Goal: Task Accomplishment & Management: Complete application form

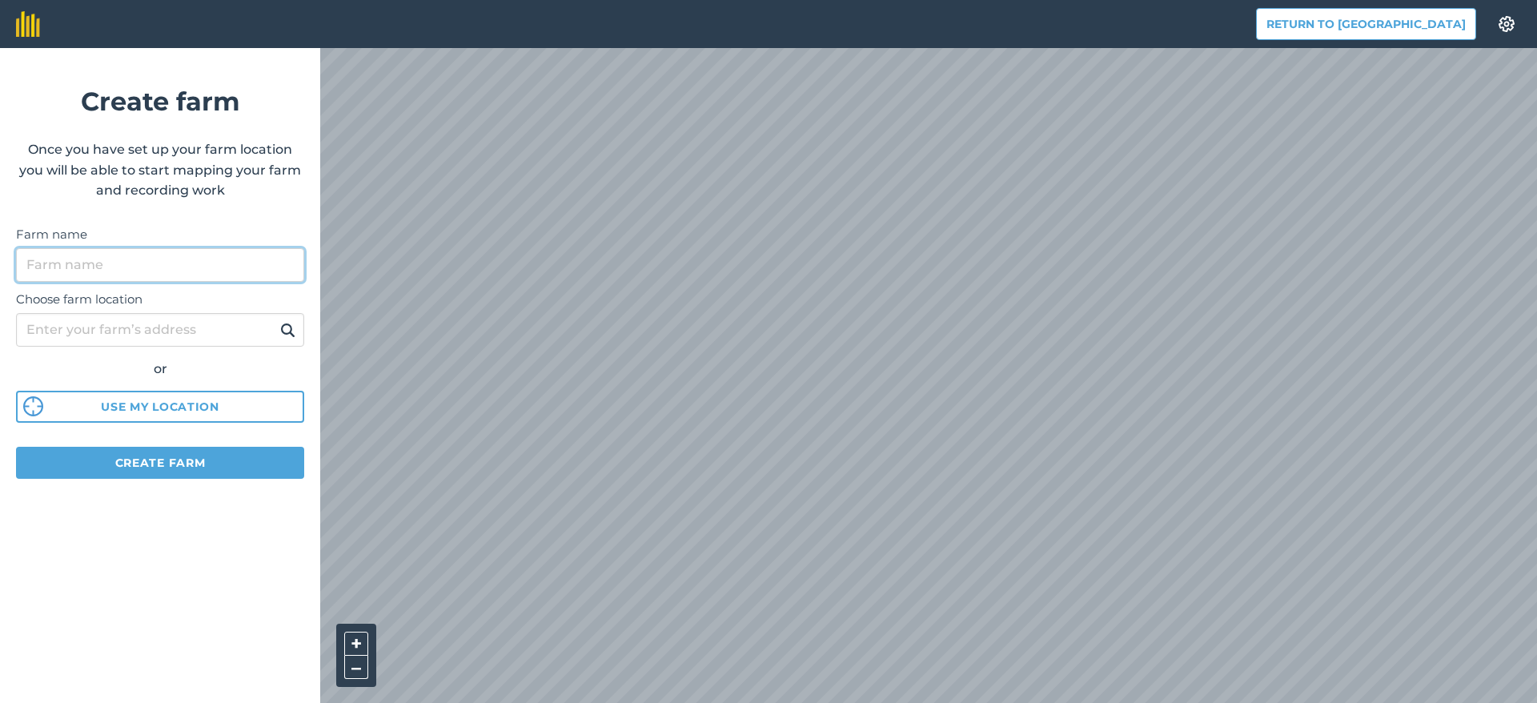
click at [153, 267] on input "Farm name" at bounding box center [160, 265] width 288 height 34
click at [155, 266] on input "Farm name" at bounding box center [160, 265] width 288 height 34
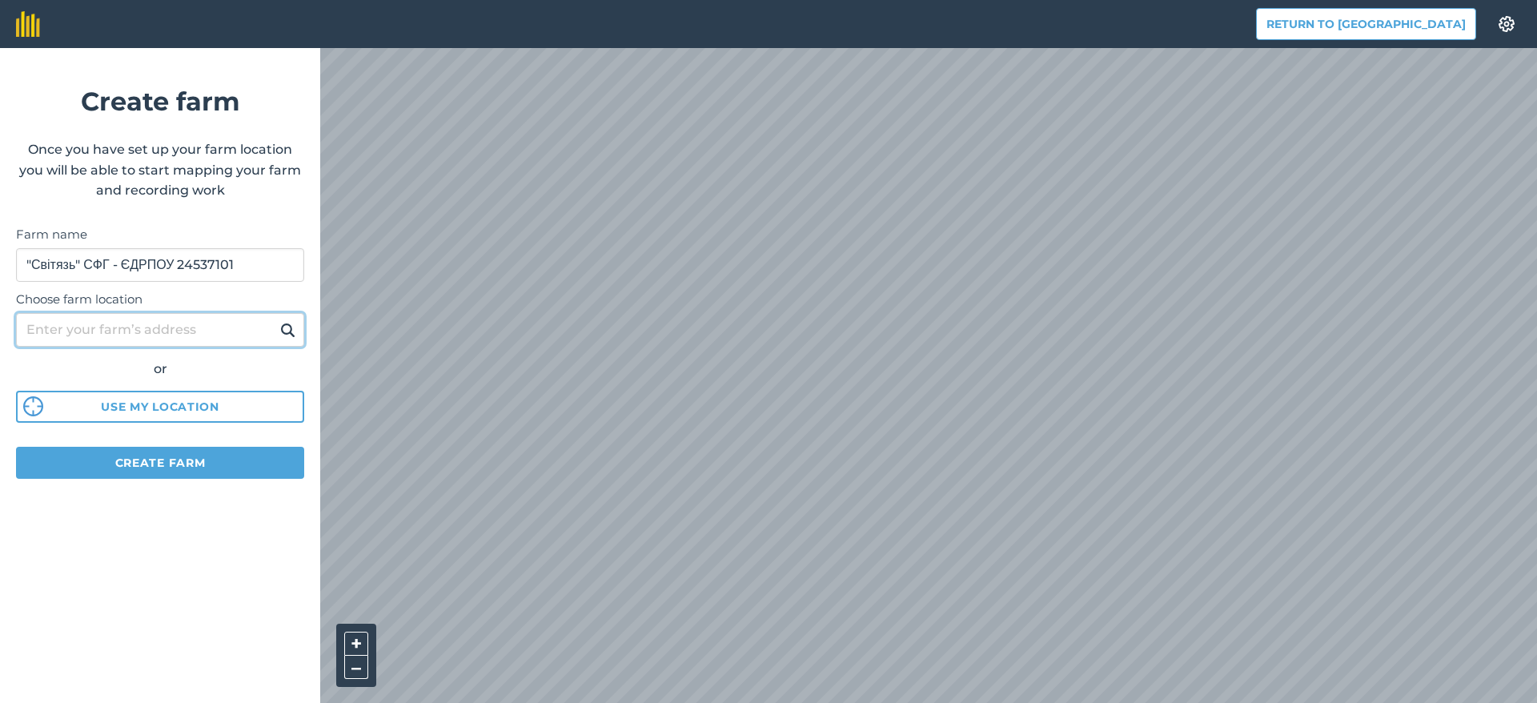
click at [193, 333] on input "Choose farm location" at bounding box center [160, 330] width 288 height 34
type input "Україна, 67543, Одеська обл., село Визирка, Одеський район, провулок Фермерськи…"
click at [289, 330] on img at bounding box center [287, 329] width 15 height 19
click at [194, 338] on input "Choose farm location" at bounding box center [160, 330] width 288 height 34
type input "Україна, 67543, Одеська обл., село Визирка, Одеський район, провулок Фермерськи…"
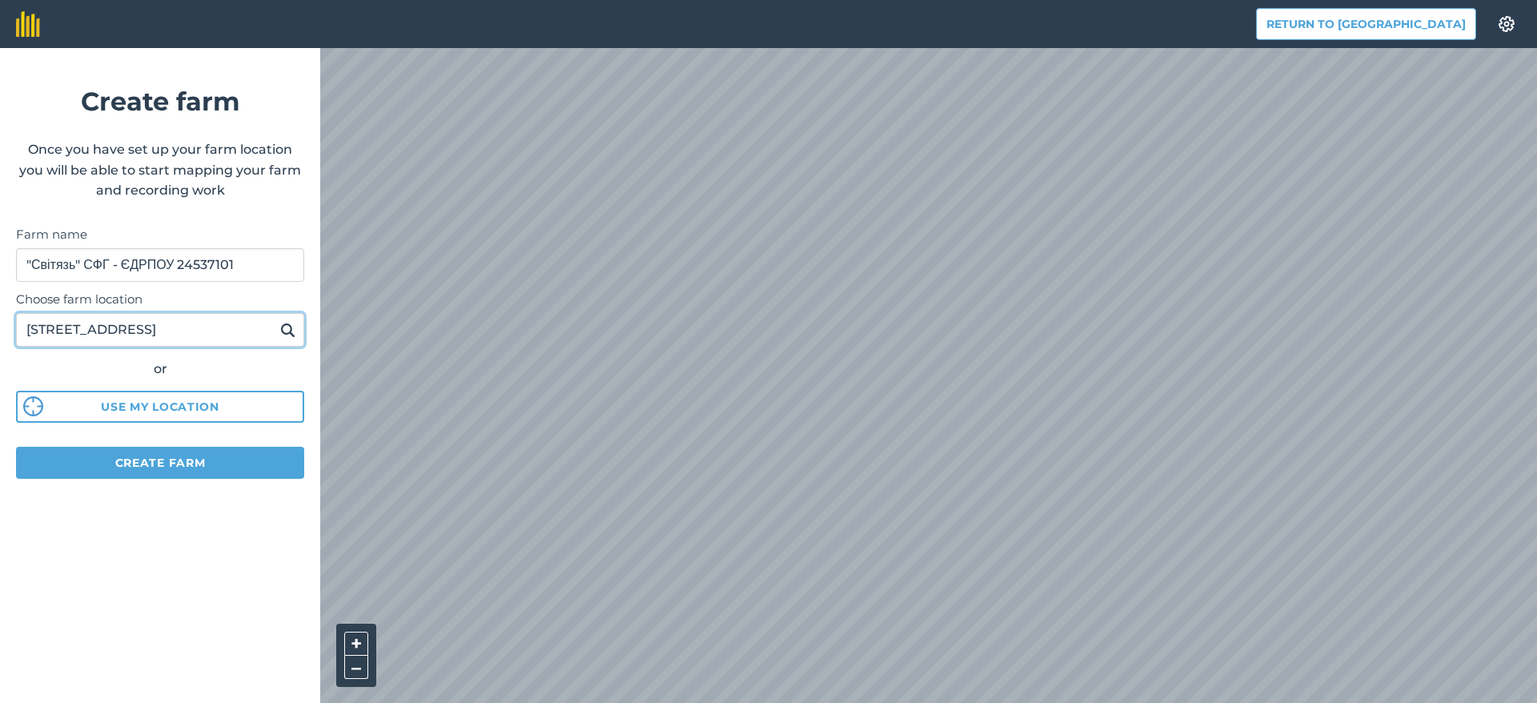
click at [151, 335] on input "Україна, 67543, Одеська обл., село Визирка, Одеський район, провулок Фермерськи…" at bounding box center [160, 330] width 288 height 34
click at [286, 329] on img at bounding box center [287, 329] width 15 height 19
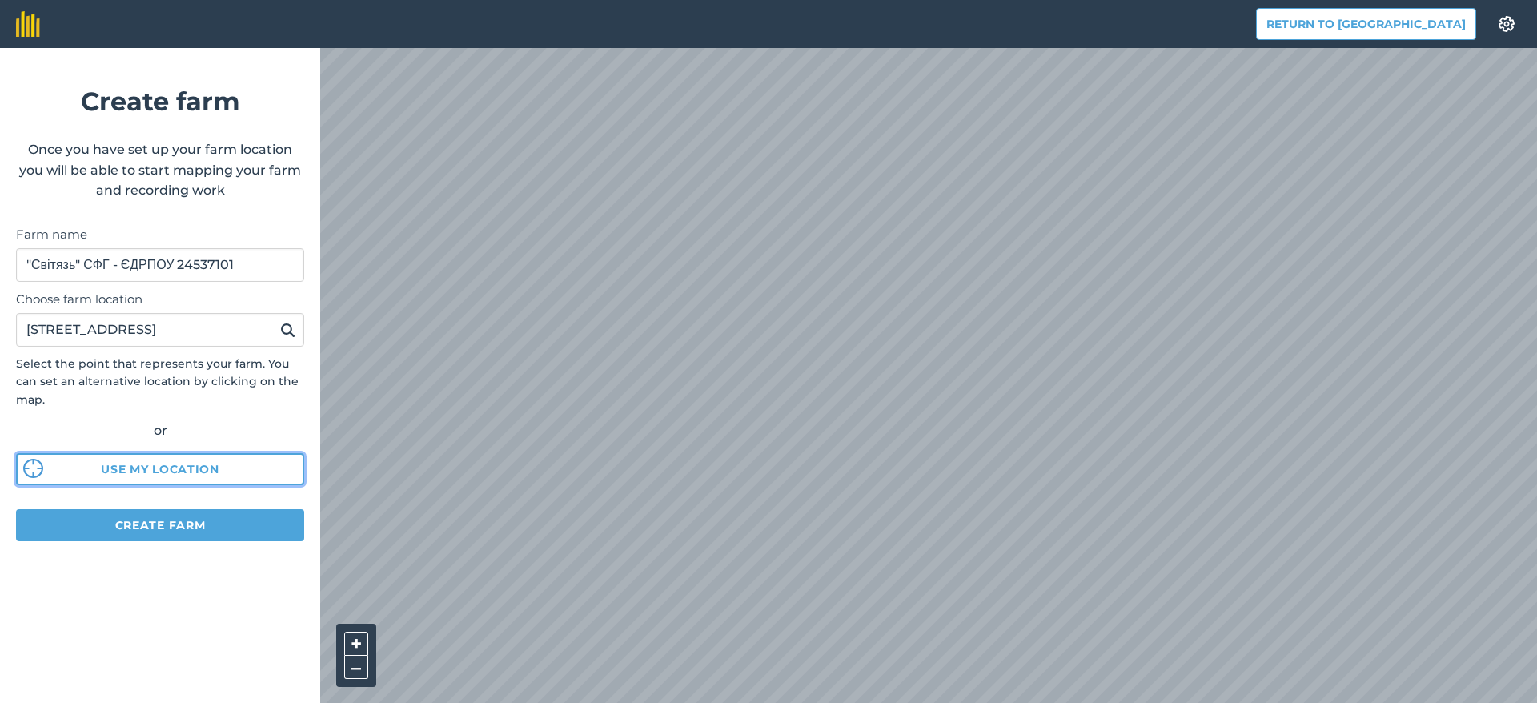
click at [244, 468] on button "Use my location" at bounding box center [160, 469] width 288 height 32
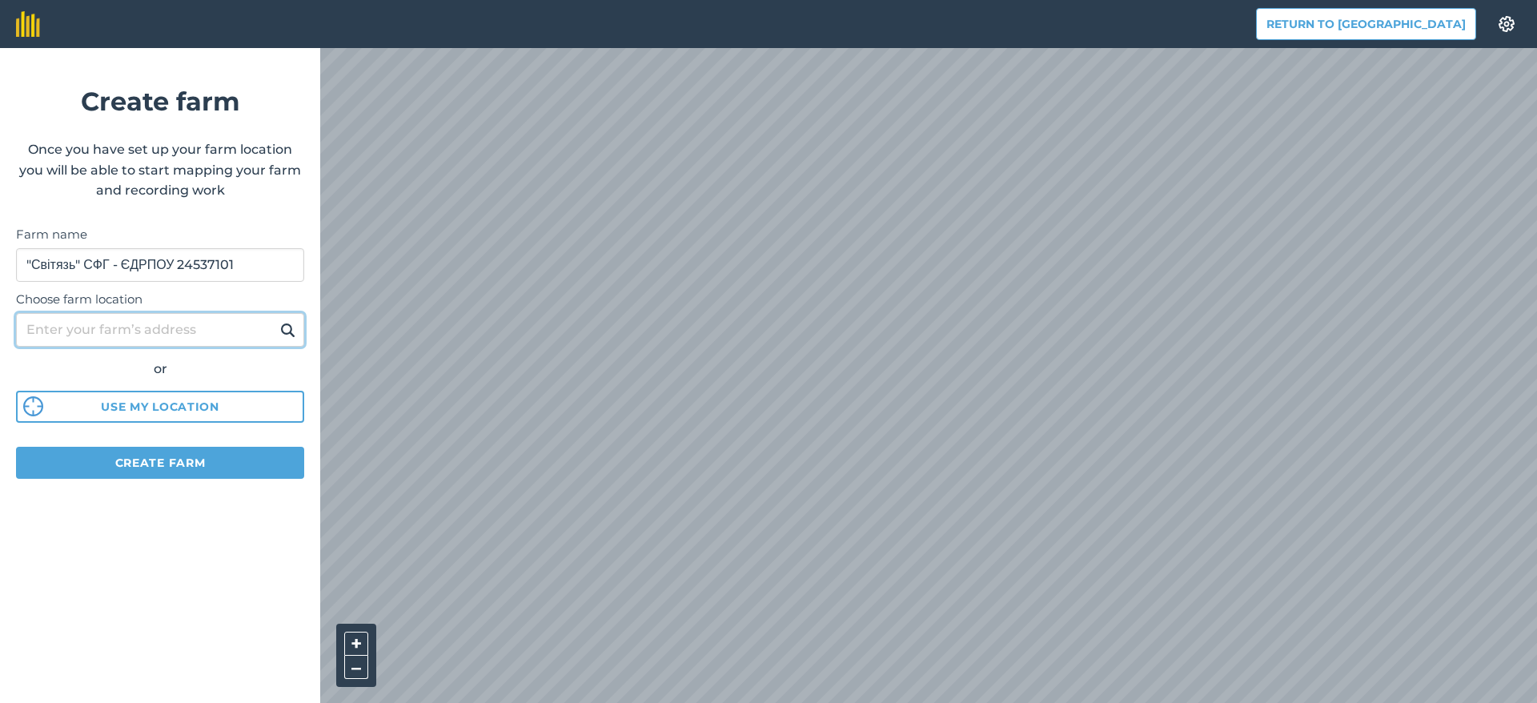
click at [194, 336] on input "Choose farm location" at bounding box center [160, 330] width 288 height 34
type input "Україна, 67543, Одеська обл., село Визирка, Одеський район, провулок Фермерськи…"
click at [288, 328] on img at bounding box center [287, 329] width 15 height 19
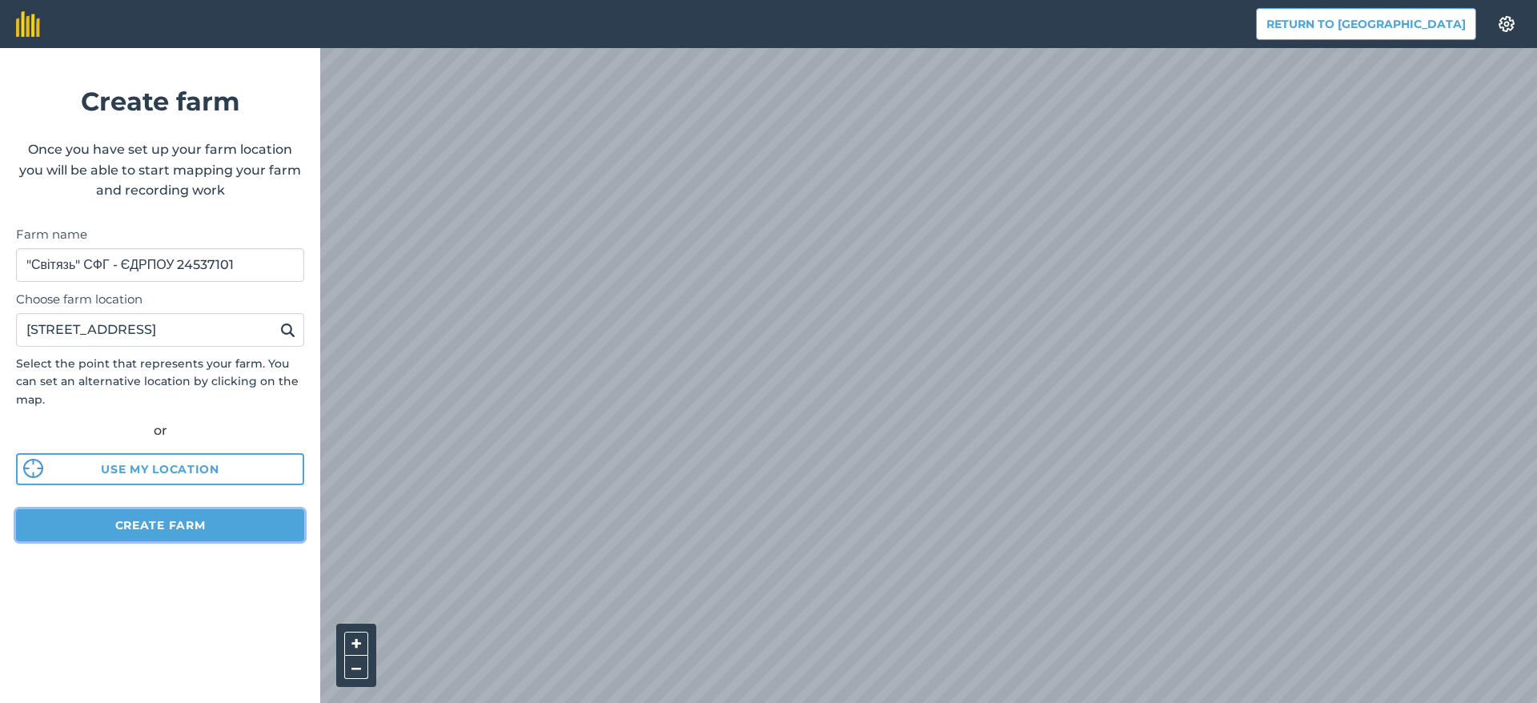
click at [199, 524] on button "Create farm" at bounding box center [160, 525] width 288 height 32
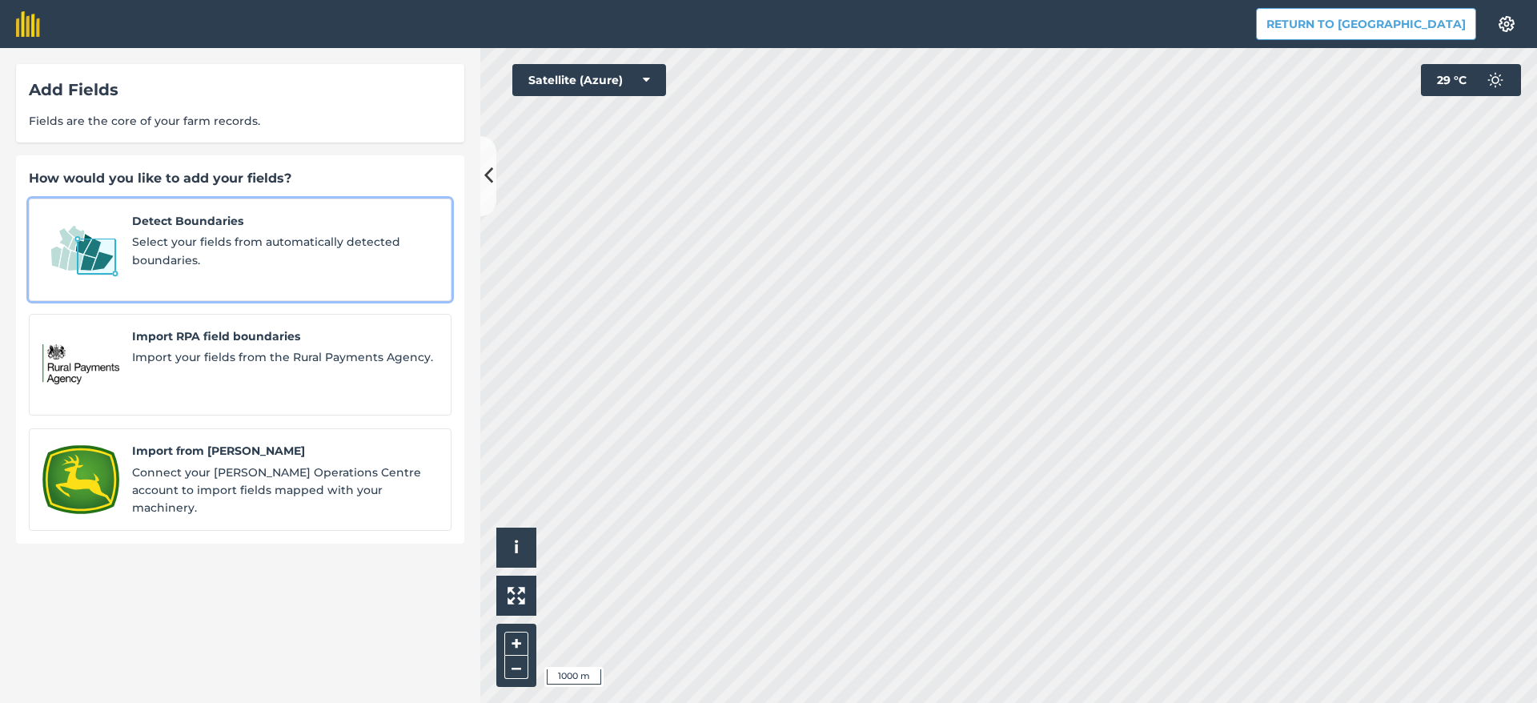
click at [226, 239] on span "Select your fields from automatically detected boundaries." at bounding box center [285, 251] width 306 height 36
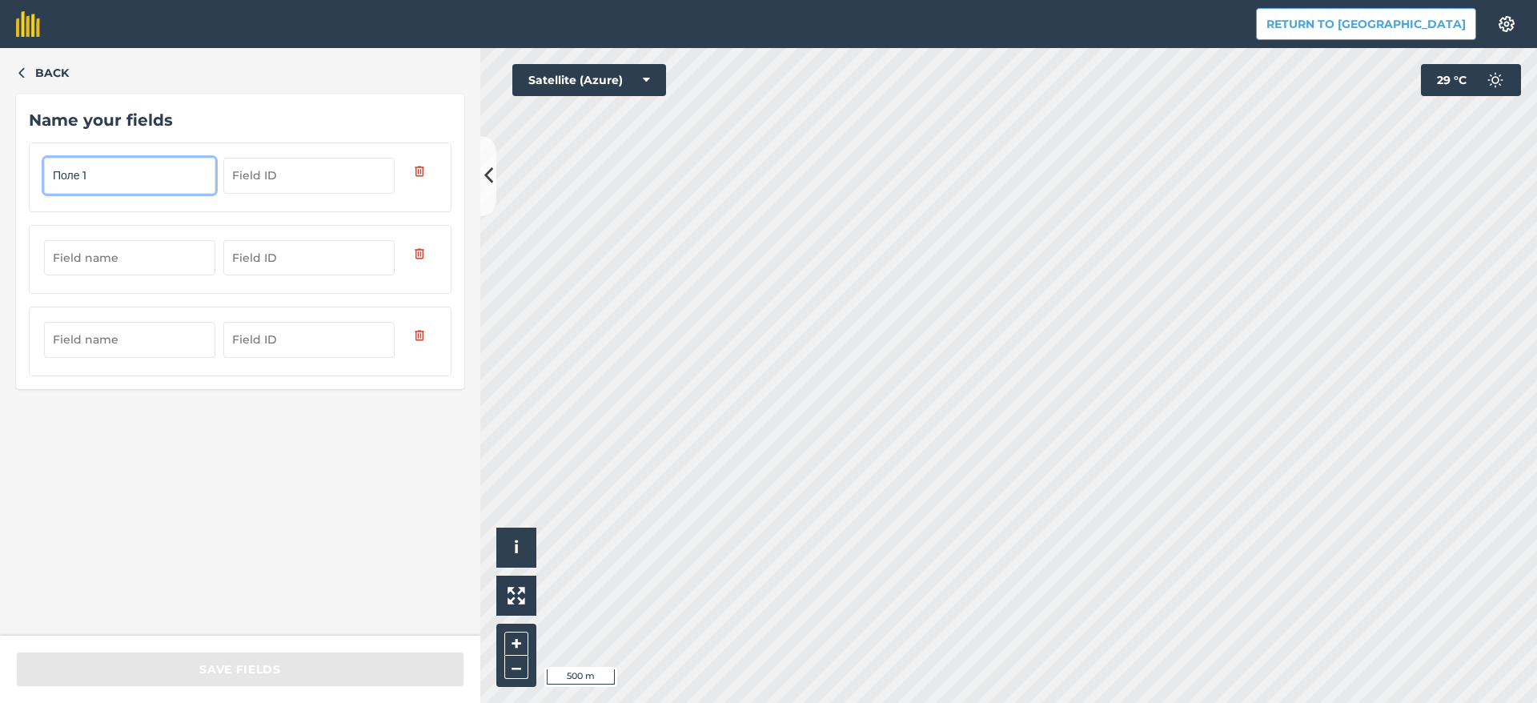
type input "Поле 1"
click at [119, 260] on input "text" at bounding box center [129, 257] width 171 height 35
type input "Поле 2"
click at [142, 346] on input "text" at bounding box center [129, 339] width 171 height 35
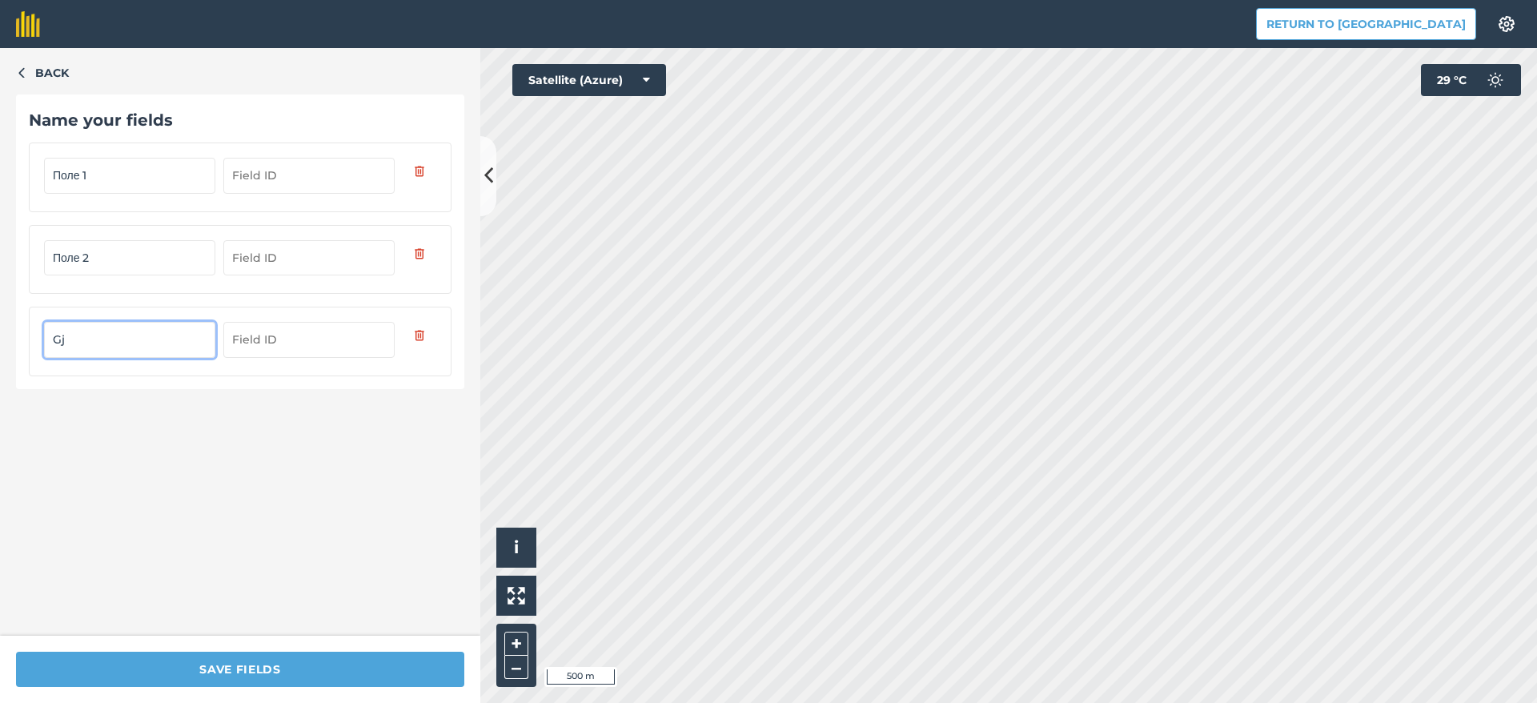
type input "G"
type input "Поле 3"
click at [346, 504] on div "Back Name your fields Поле 1 Поле 2 Поле 3" at bounding box center [240, 342] width 480 height 588
click at [321, 171] on input "text" at bounding box center [308, 175] width 171 height 35
click at [315, 259] on input "text" at bounding box center [308, 257] width 171 height 35
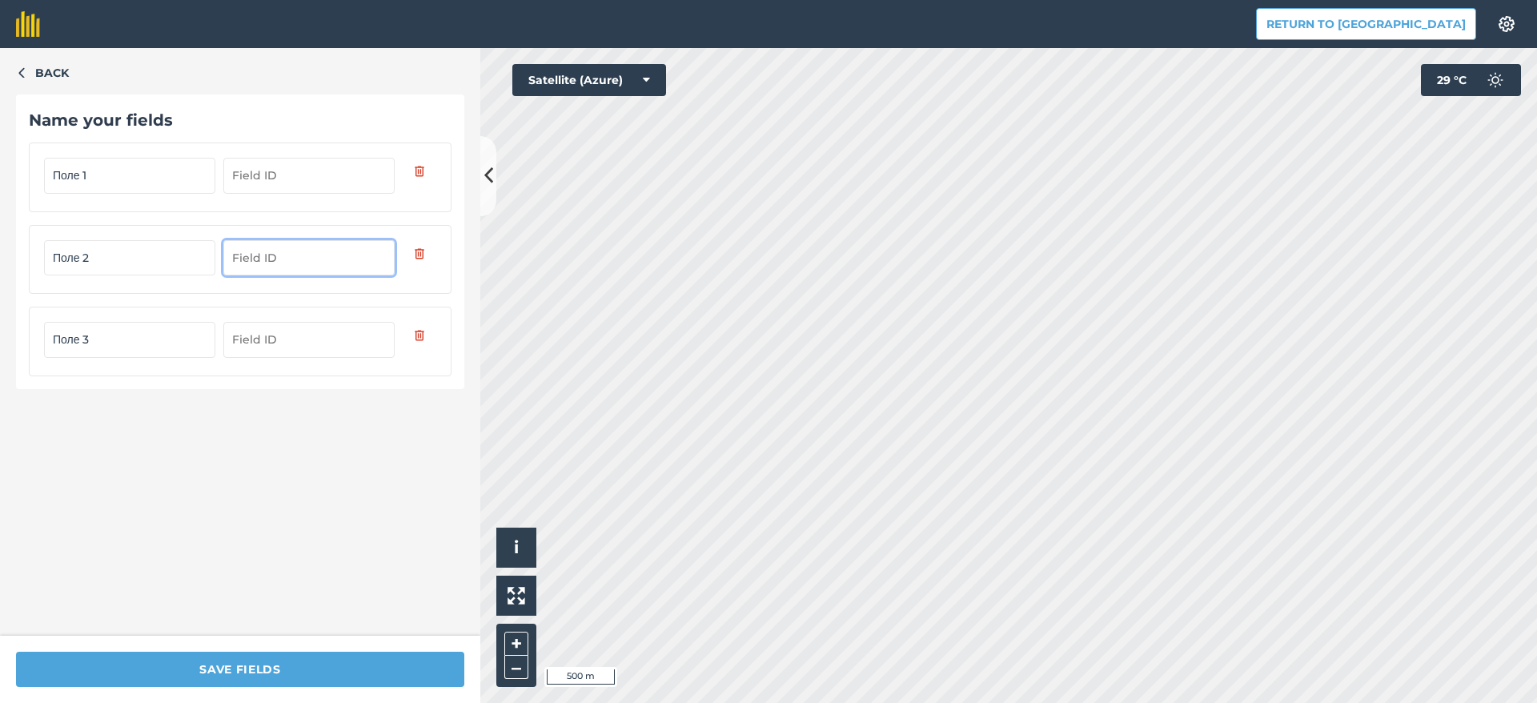
click at [308, 176] on input "text" at bounding box center [308, 175] width 171 height 35
click at [287, 576] on div "Back Name your fields Поле 1 Поле 2 Поле 3" at bounding box center [240, 342] width 480 height 588
click at [352, 179] on input "text" at bounding box center [308, 175] width 171 height 35
click at [290, 252] on input "text" at bounding box center [308, 257] width 171 height 35
click at [324, 552] on div "Back Name your fields Поле 1 Поле 2 Поле 3" at bounding box center [240, 342] width 480 height 588
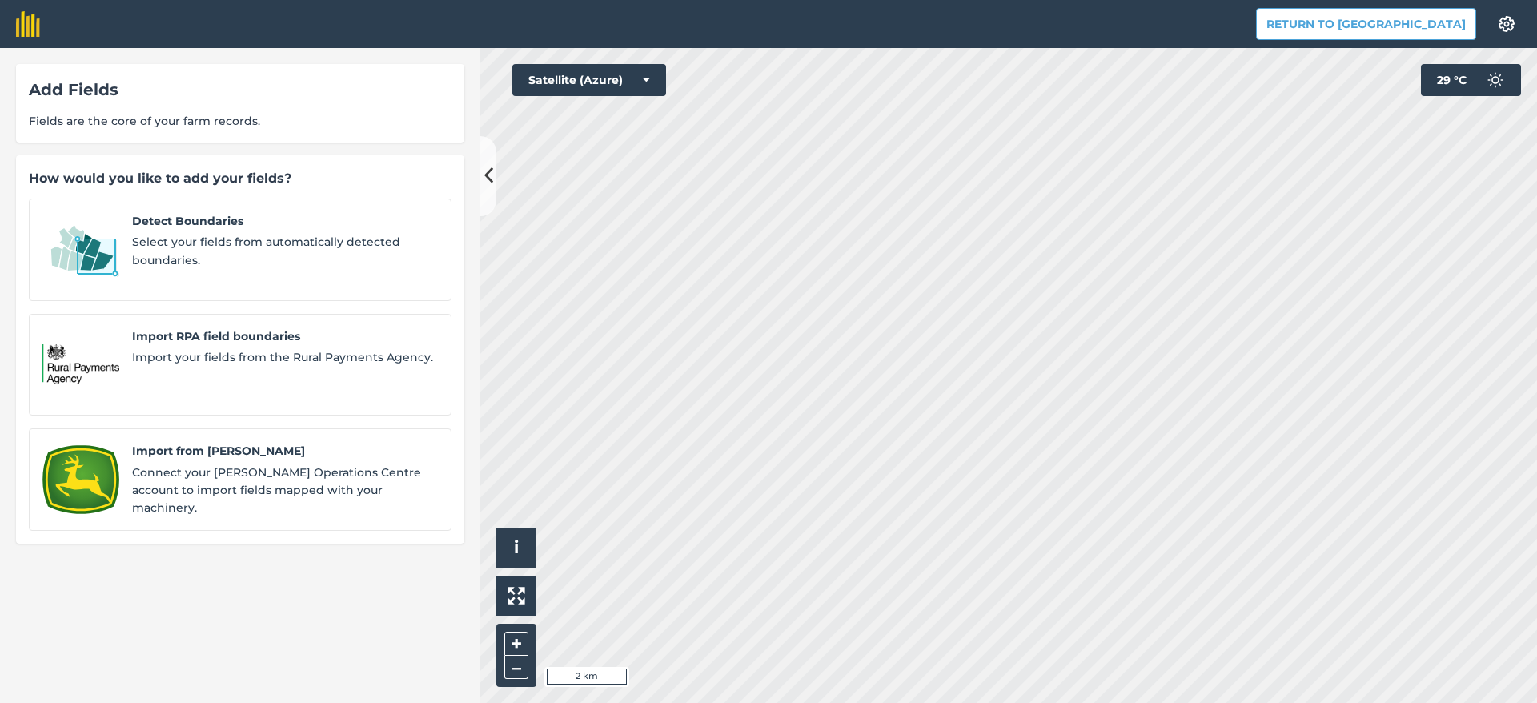
click at [961, 702] on html "Return to Agreena Settings Map printing is not available on our free plan Pleas…" at bounding box center [768, 351] width 1537 height 703
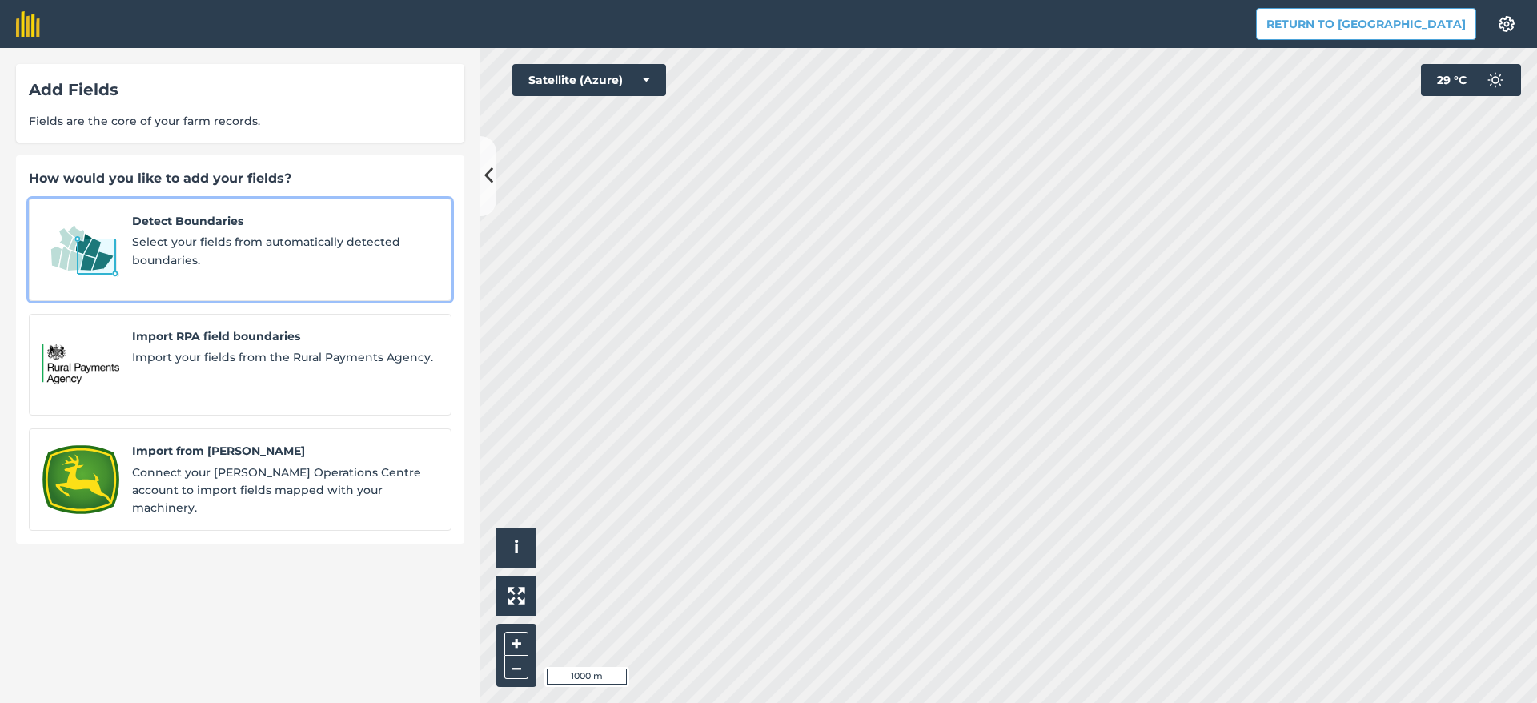
click at [259, 253] on span "Select your fields from automatically detected boundaries." at bounding box center [285, 251] width 306 height 36
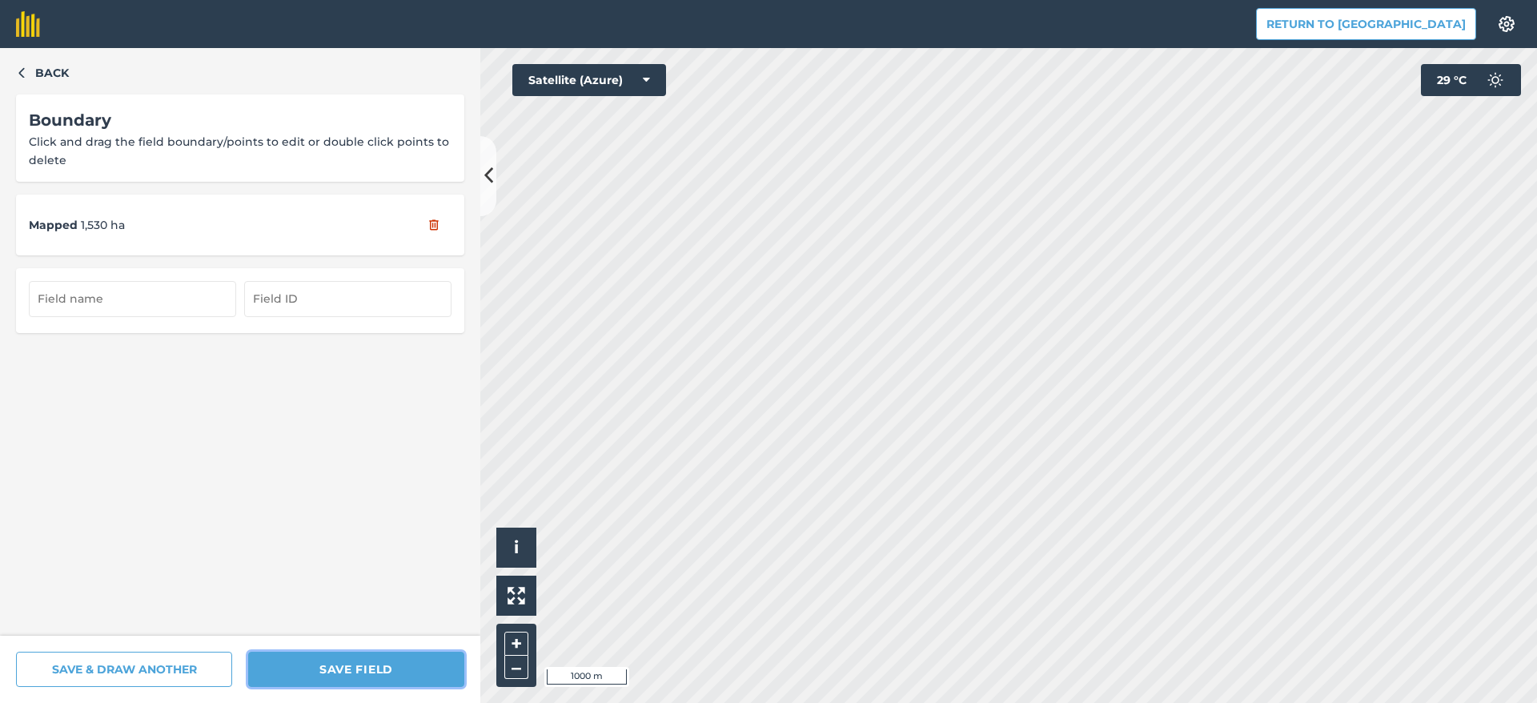
click at [360, 668] on button "SAVE FIELD" at bounding box center [356, 669] width 216 height 35
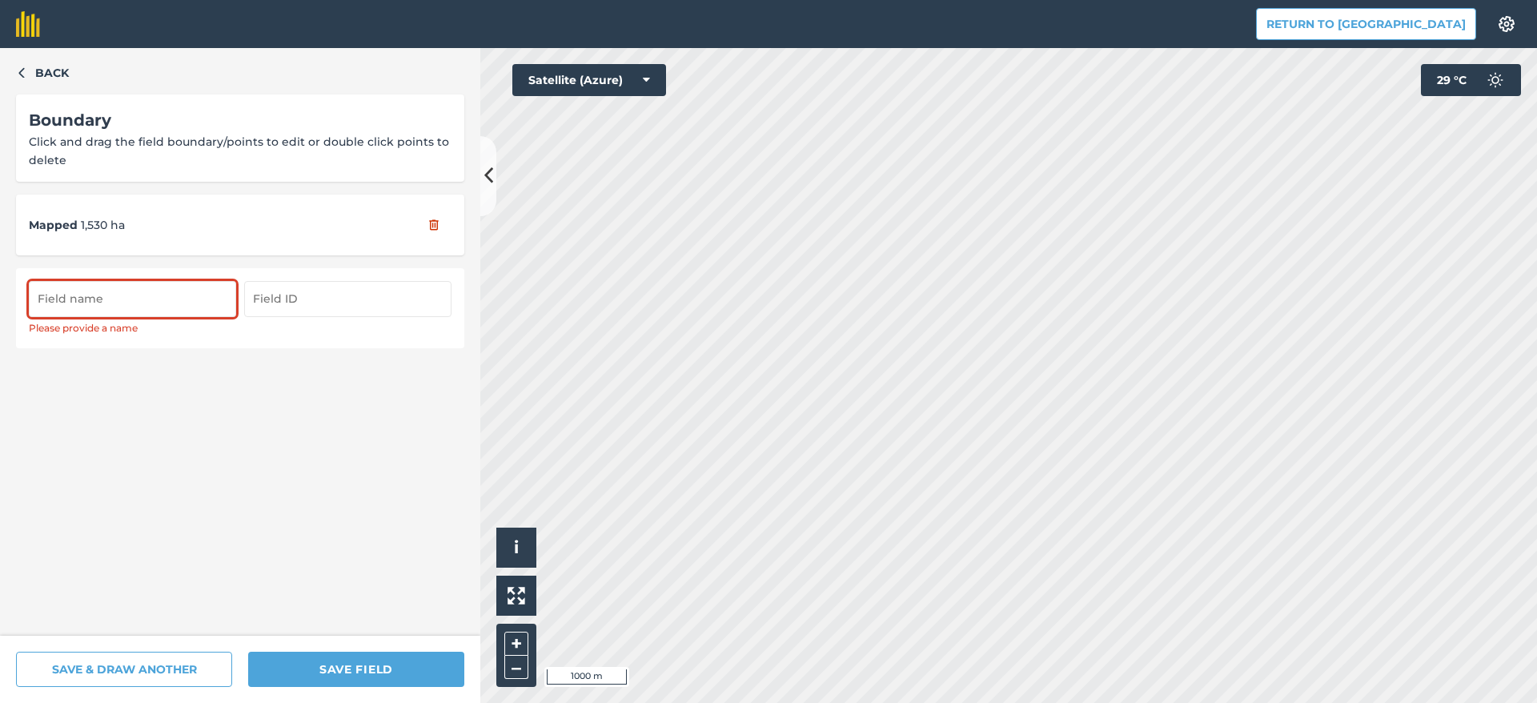
click at [205, 292] on input "text" at bounding box center [132, 298] width 207 height 35
type input "К"
type input "Поле 4"
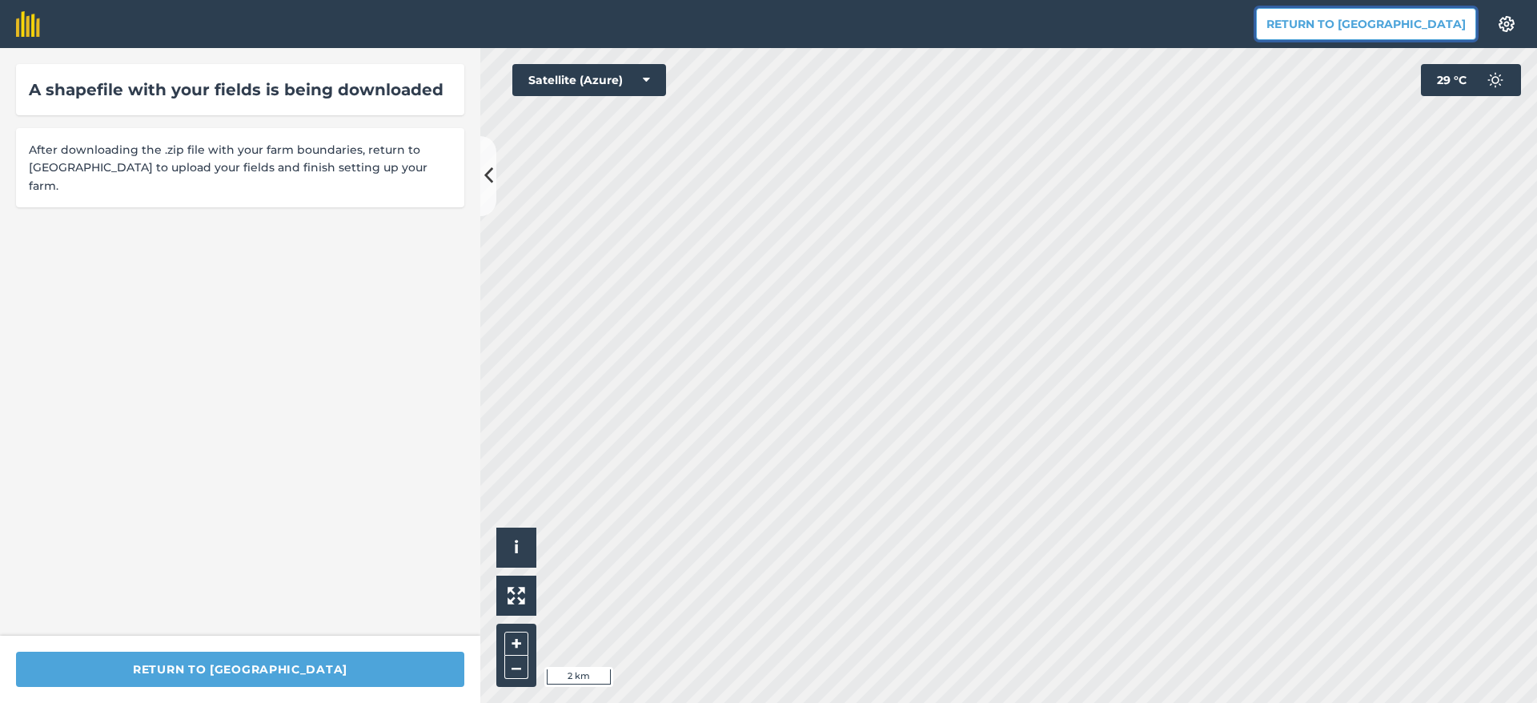
click at [1364, 29] on button "Return to [GEOGRAPHIC_DATA]" at bounding box center [1366, 24] width 220 height 32
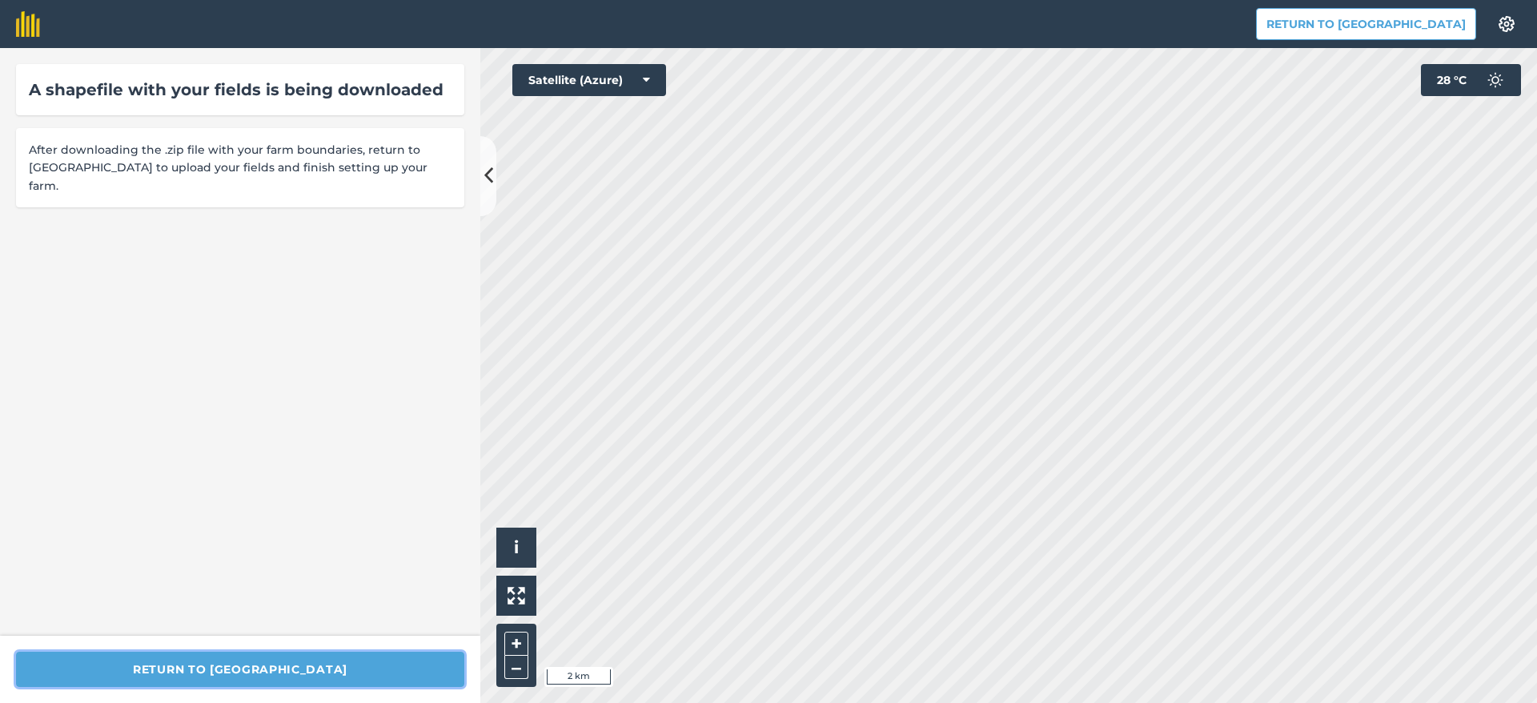
click at [371, 667] on button "Return to [GEOGRAPHIC_DATA]" at bounding box center [240, 669] width 448 height 35
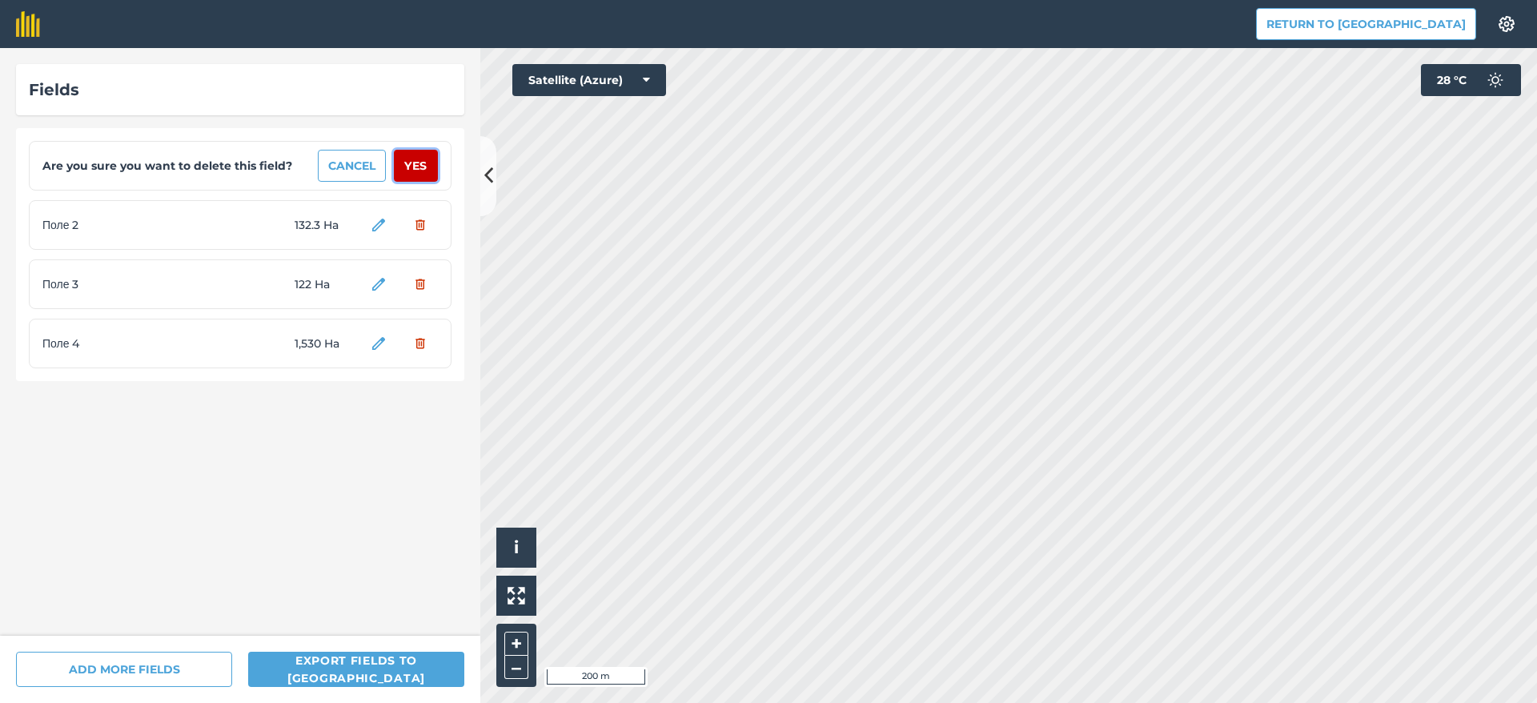
click at [419, 167] on button "Yes" at bounding box center [416, 166] width 44 height 32
click at [415, 166] on button "Yes" at bounding box center [416, 166] width 44 height 32
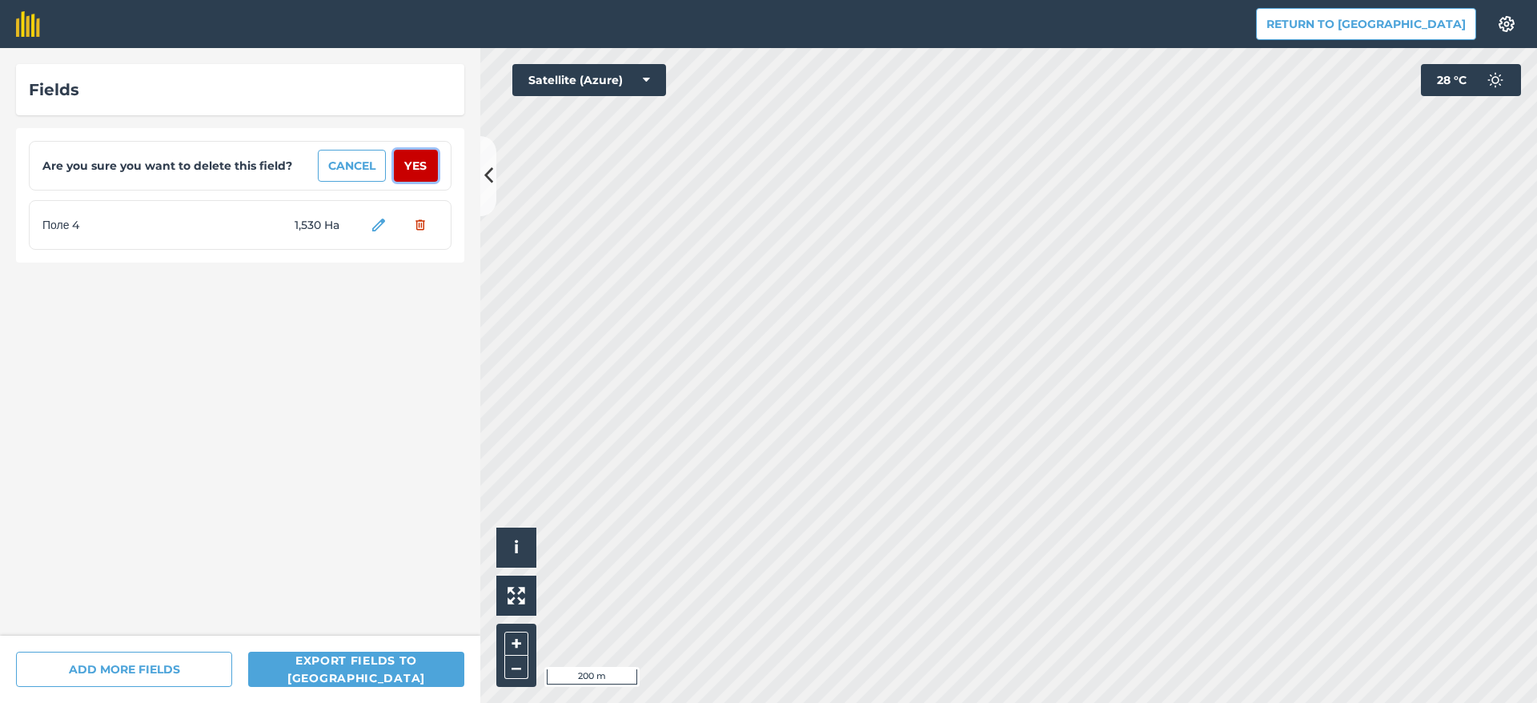
click at [415, 165] on button "Yes" at bounding box center [416, 166] width 44 height 32
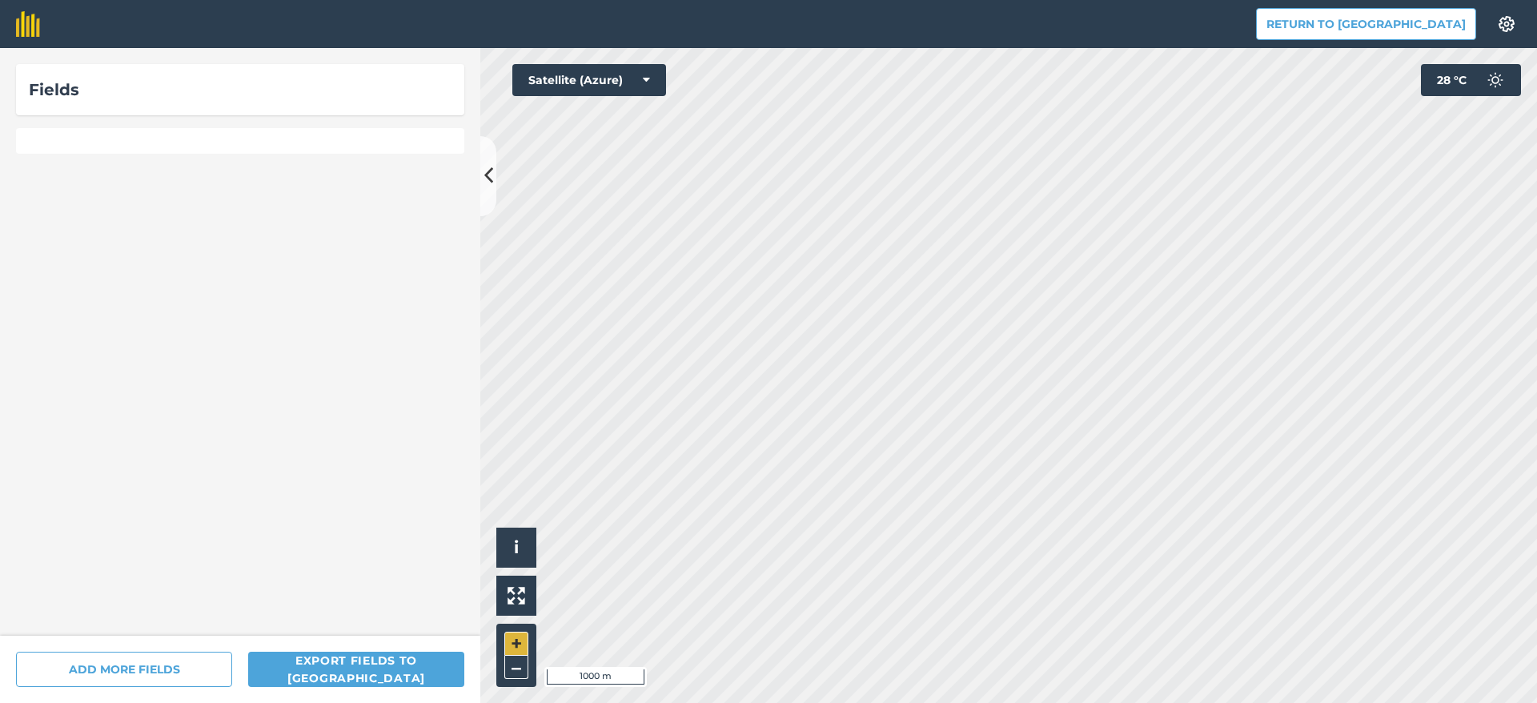
click at [516, 639] on div "Hello i © 2025 TomTom, Microsoft 1000 m + –" at bounding box center [1008, 375] width 1057 height 655
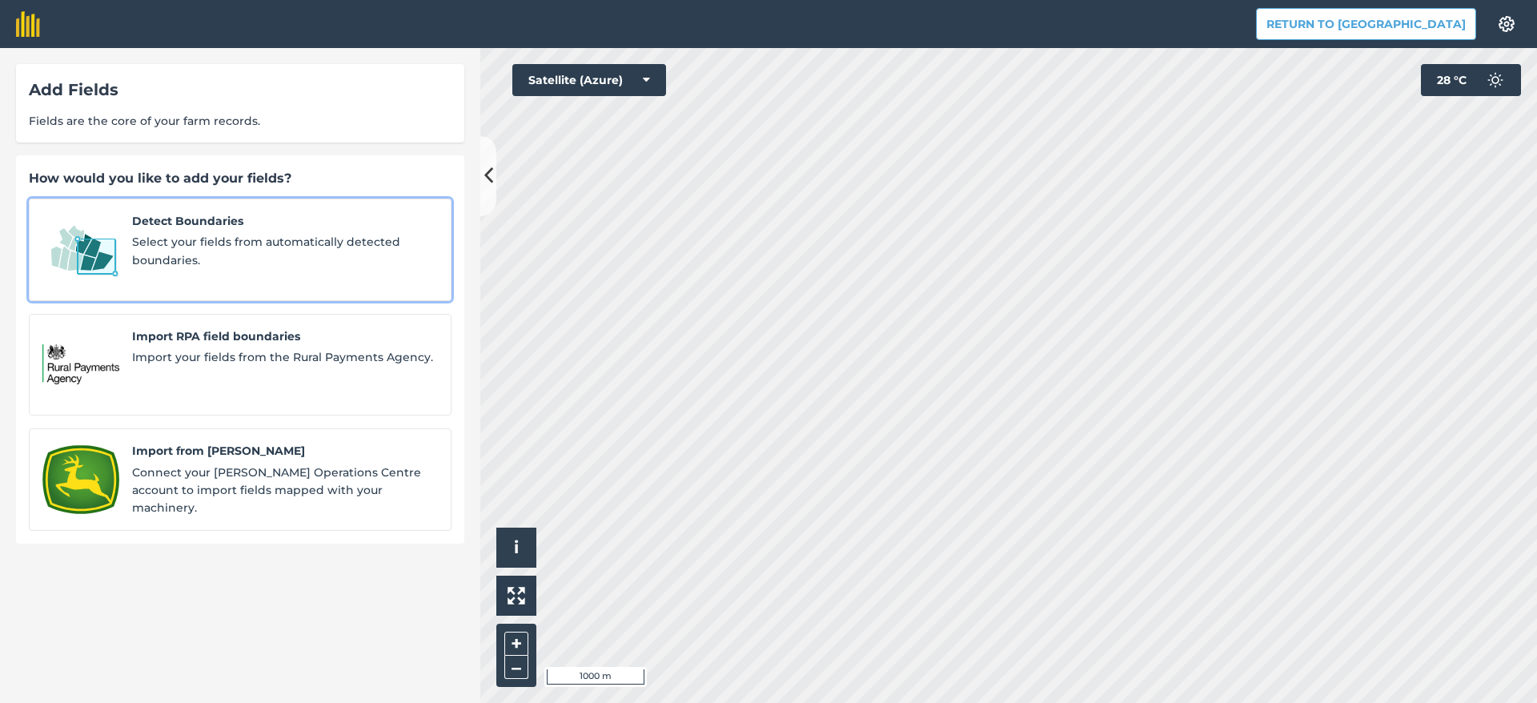
click at [239, 223] on span "Detect Boundaries" at bounding box center [285, 221] width 306 height 18
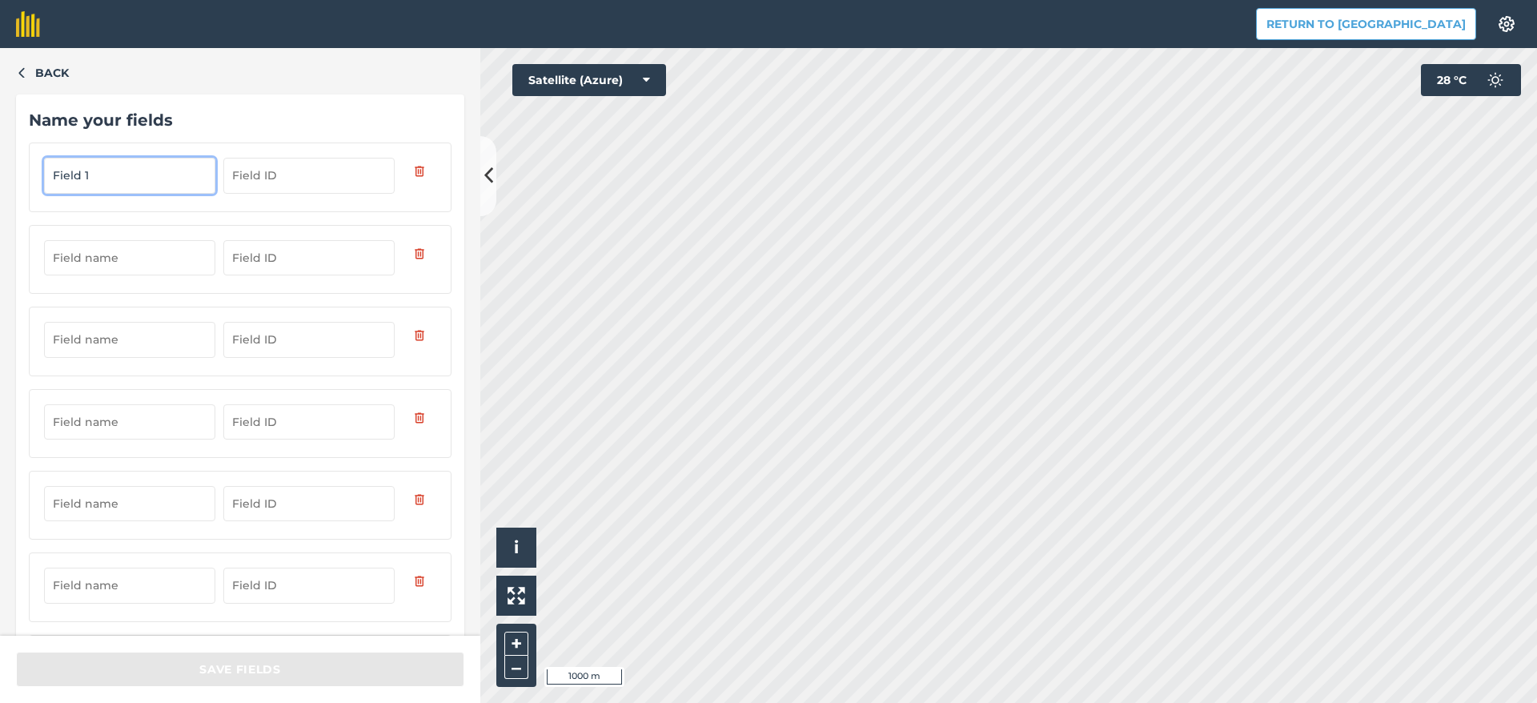
type input "Field 1"
click at [122, 267] on input "text" at bounding box center [129, 257] width 171 height 35
type input "Field 2"
click at [179, 343] on input "text" at bounding box center [129, 339] width 171 height 35
type input "Field 3"
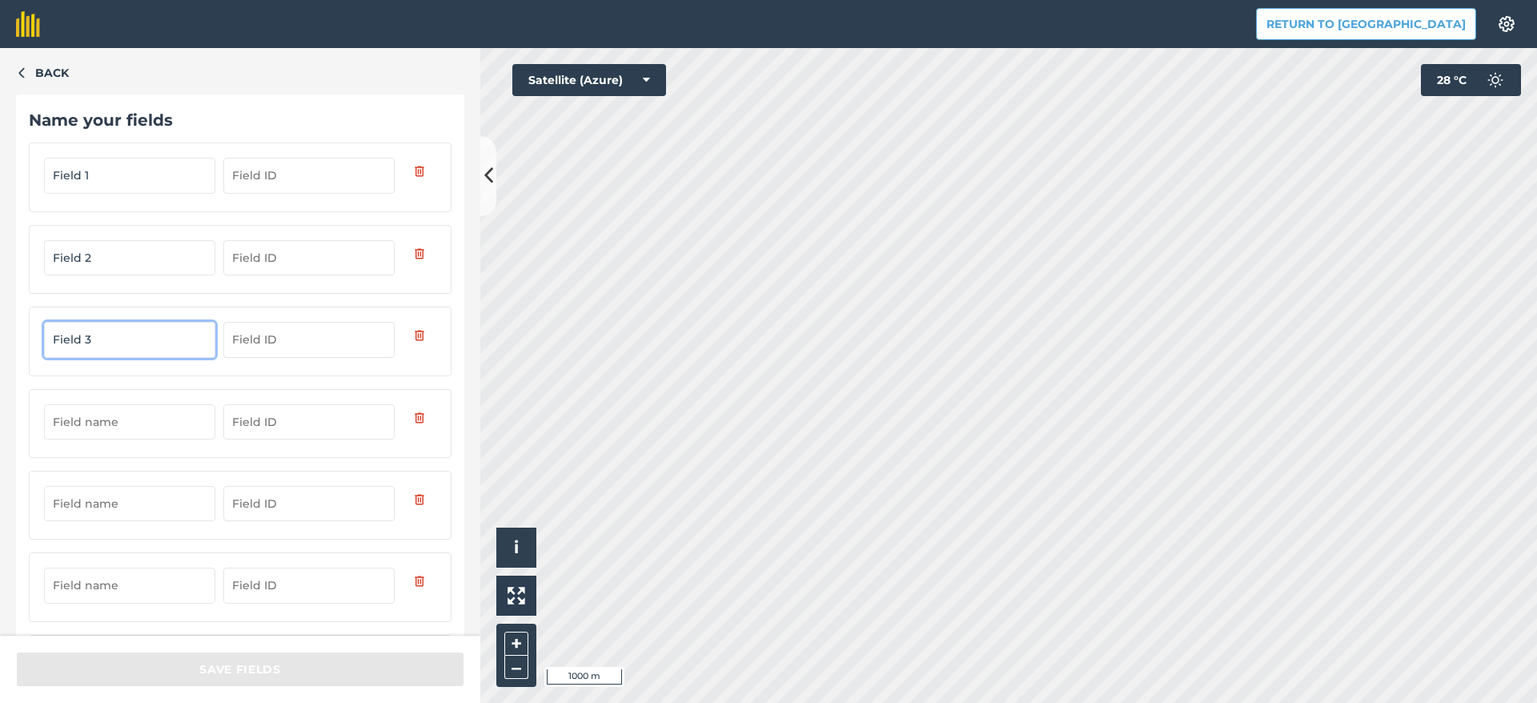
click at [154, 423] on input "text" at bounding box center [129, 421] width 171 height 35
type input "Field 4"
click at [199, 515] on input "text" at bounding box center [129, 503] width 171 height 35
type input "Field 5"
click at [128, 587] on input "text" at bounding box center [129, 585] width 171 height 35
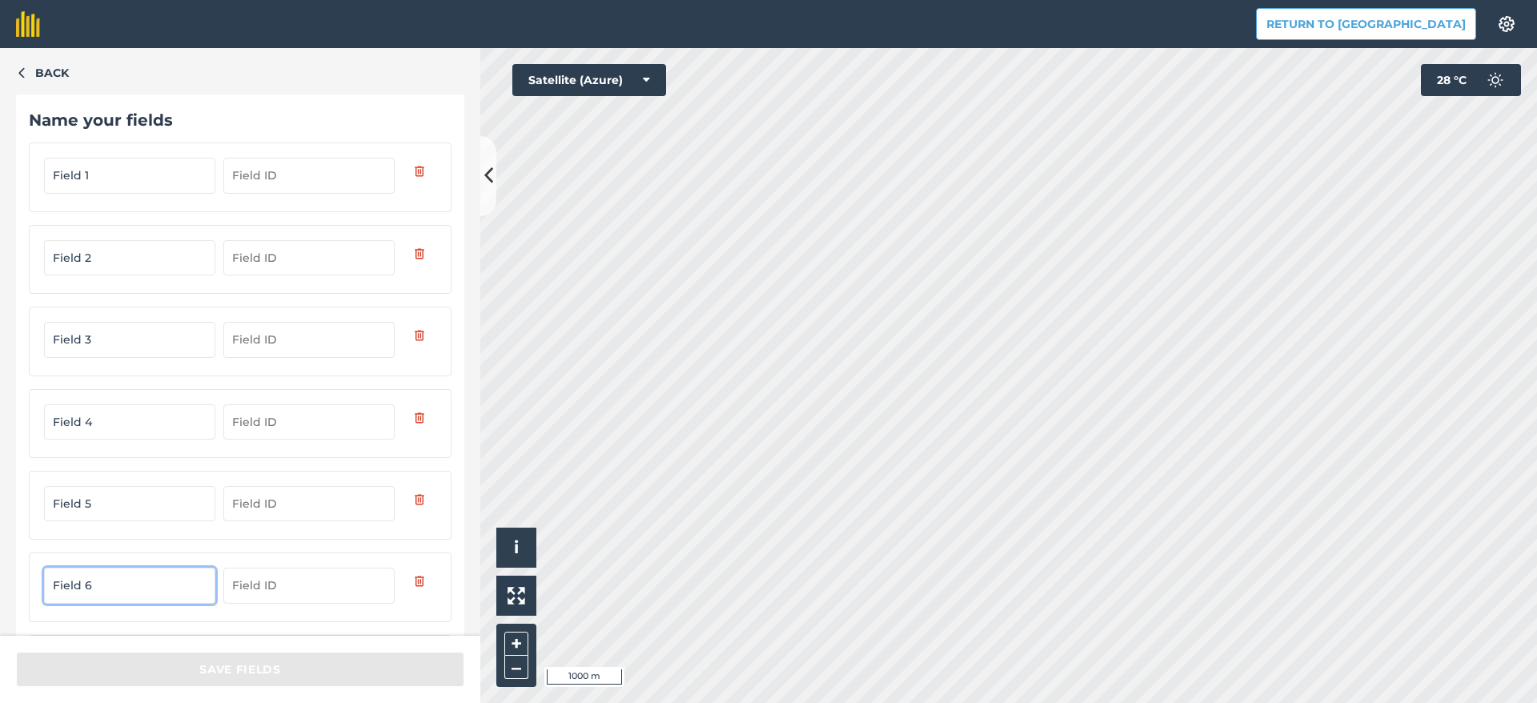
type input "Field 6"
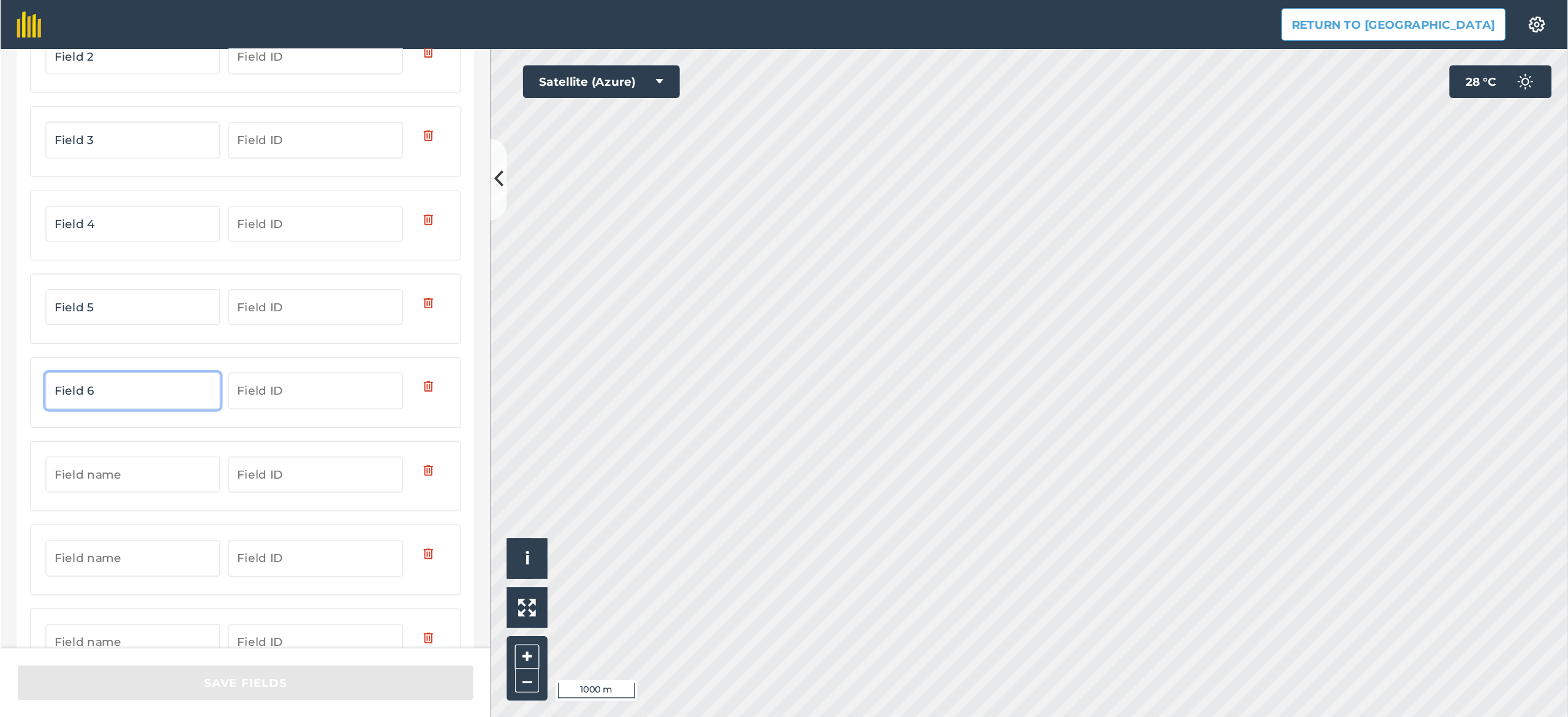
scroll to position [200, 0]
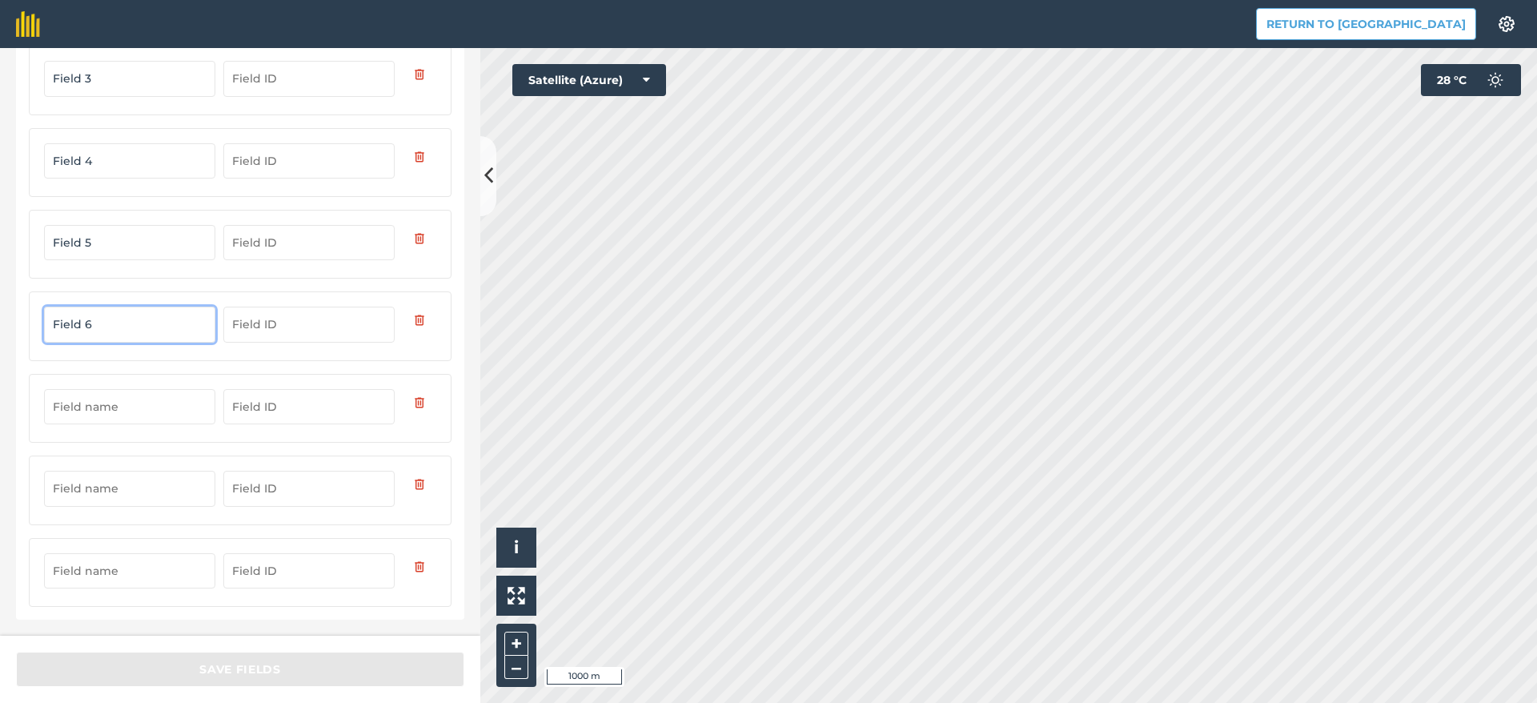
click at [169, 410] on input "text" at bounding box center [129, 406] width 171 height 35
type input "Field 7"
click at [156, 492] on input "text" at bounding box center [129, 488] width 171 height 35
type input "Field 8"
click at [114, 576] on input "text" at bounding box center [129, 570] width 171 height 35
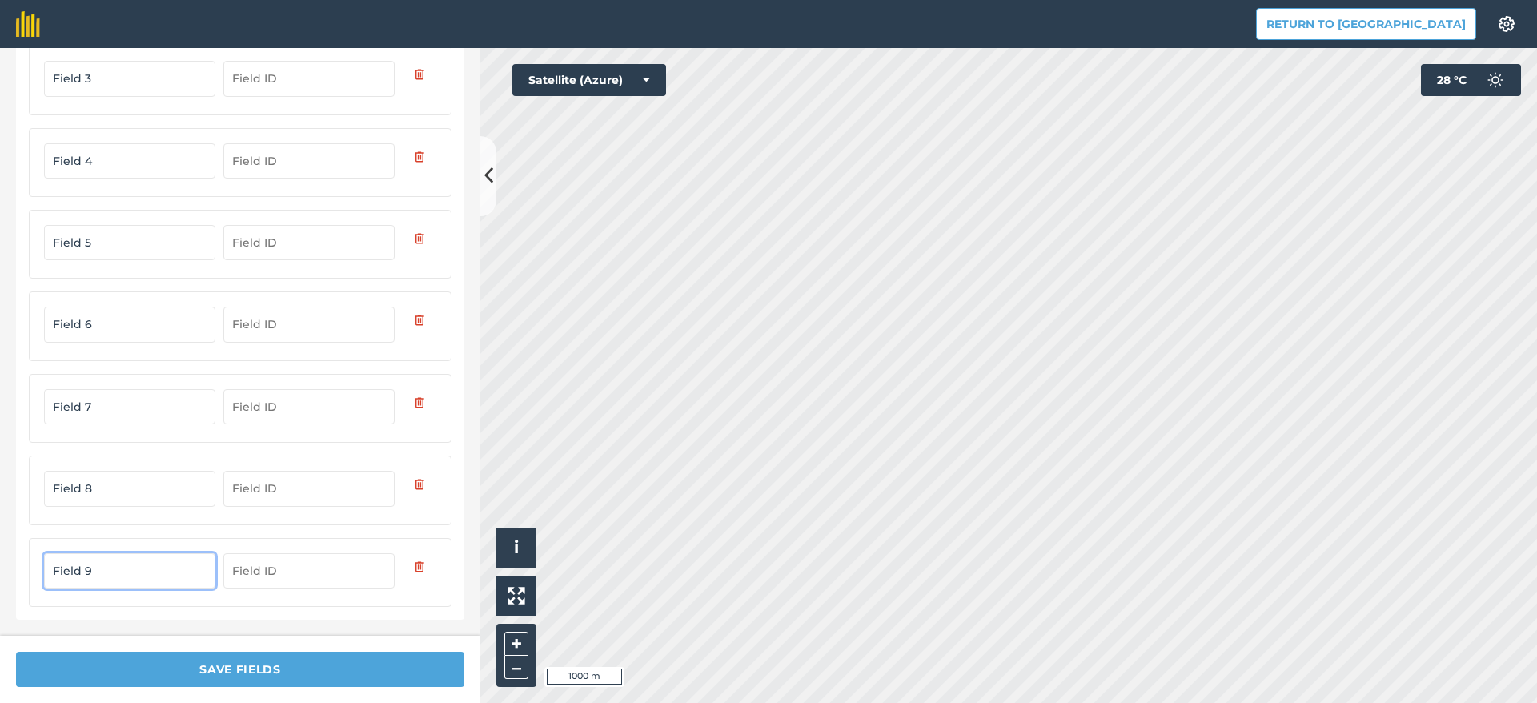
type input "Field 9"
click at [365, 606] on div "Field 9" at bounding box center [240, 572] width 423 height 69
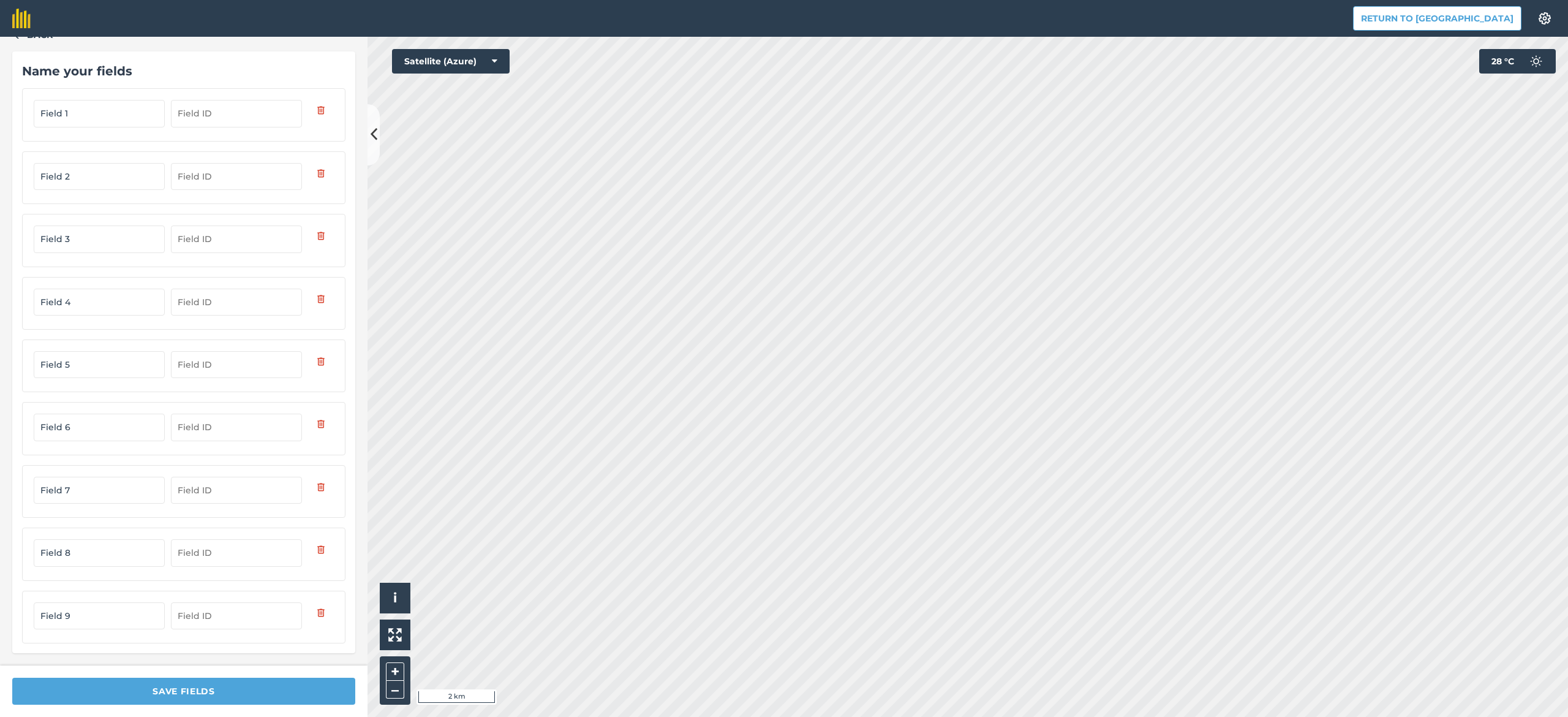
scroll to position [28, 0]
click at [208, 537] on html "Return to Agreena Settings Map printing is not available on our free plan Pleas…" at bounding box center [784, 358] width 1568 height 717
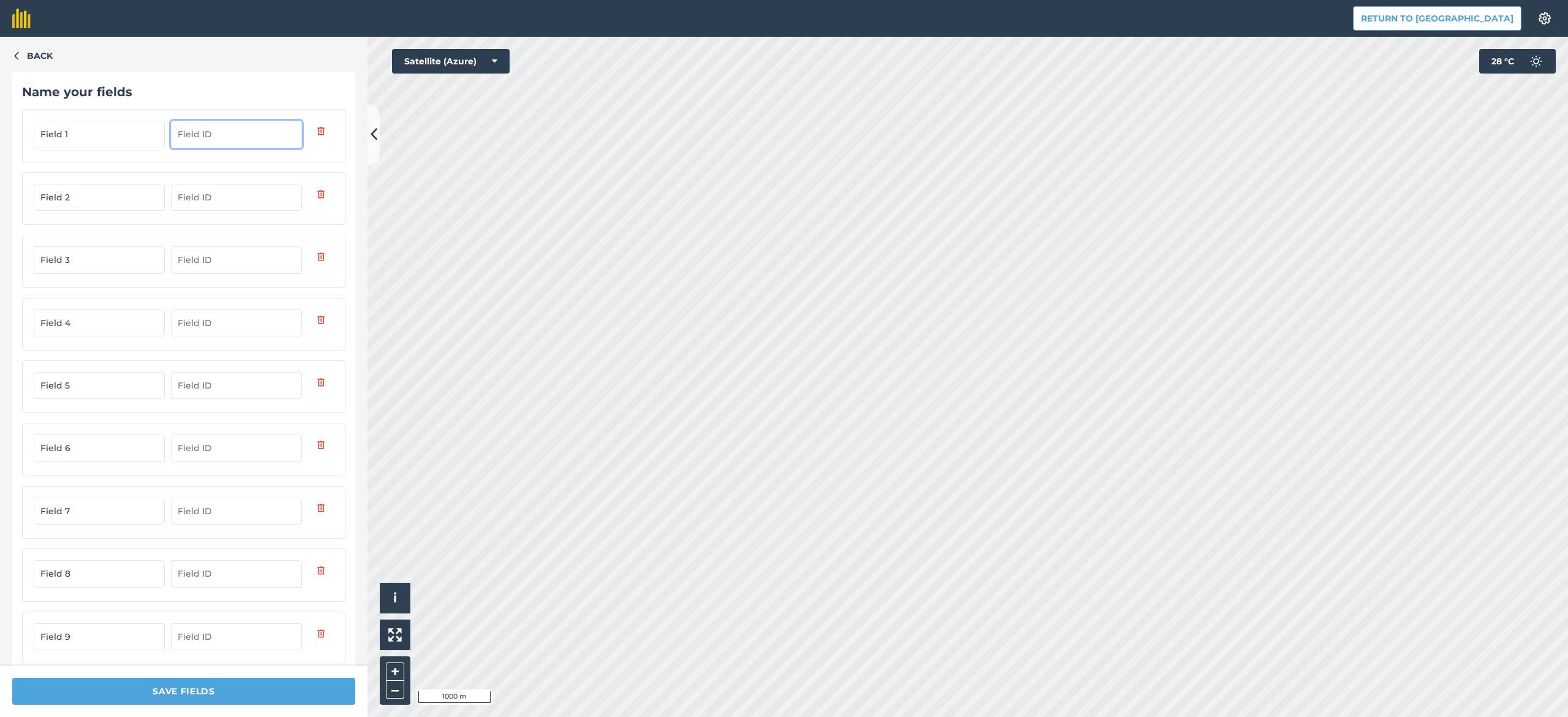
click at [236, 125] on input "text" at bounding box center [236, 134] width 131 height 27
click at [226, 175] on div "Field 2" at bounding box center [184, 198] width 324 height 53
click at [229, 198] on input "text" at bounding box center [236, 197] width 131 height 27
click at [238, 264] on input "text" at bounding box center [236, 259] width 131 height 27
click at [227, 104] on div "Name your fields Field 1 Field 2 Field 3 Field 4 Field 5 Field 6 Field 7 Field …" at bounding box center [184, 373] width 343 height 601
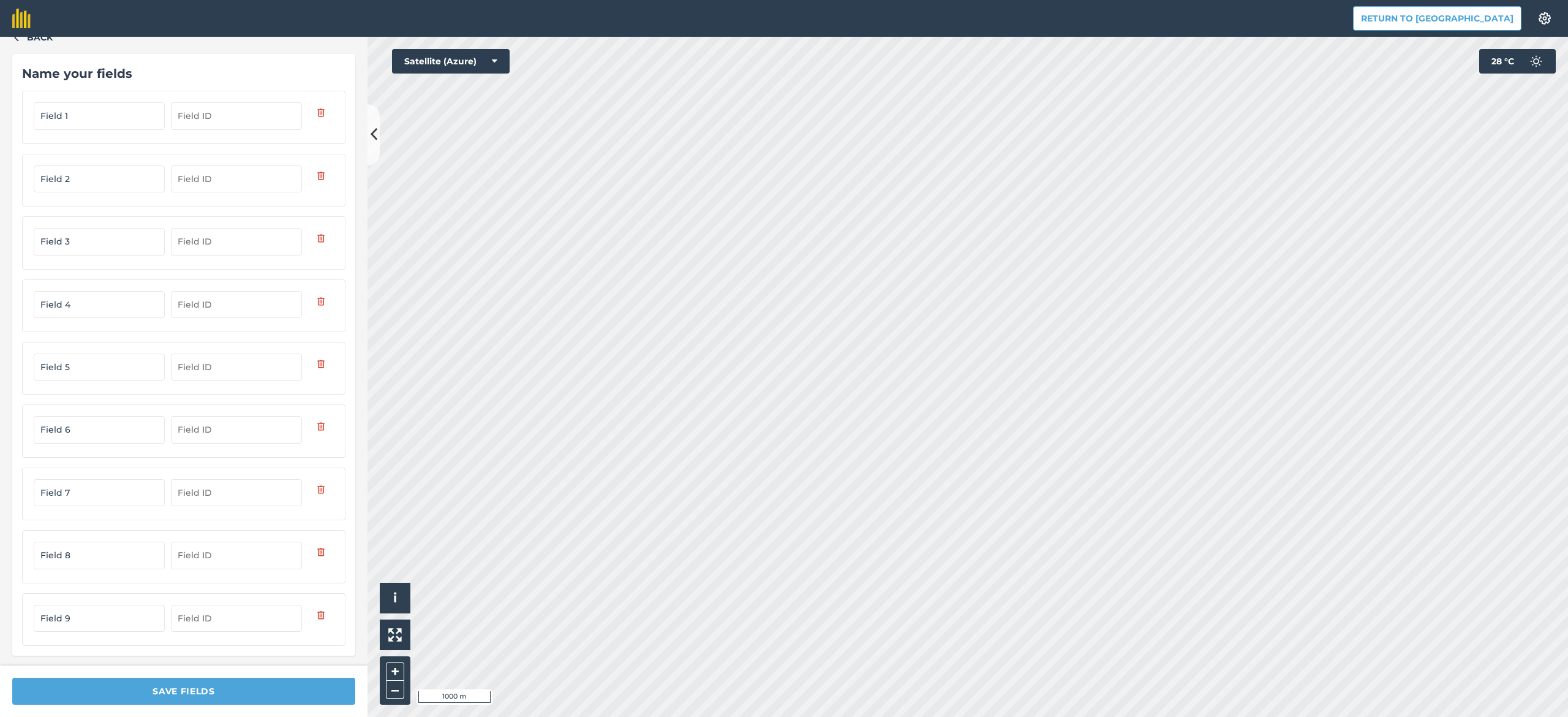
scroll to position [28, 0]
click at [308, 537] on button "button" at bounding box center [321, 612] width 26 height 21
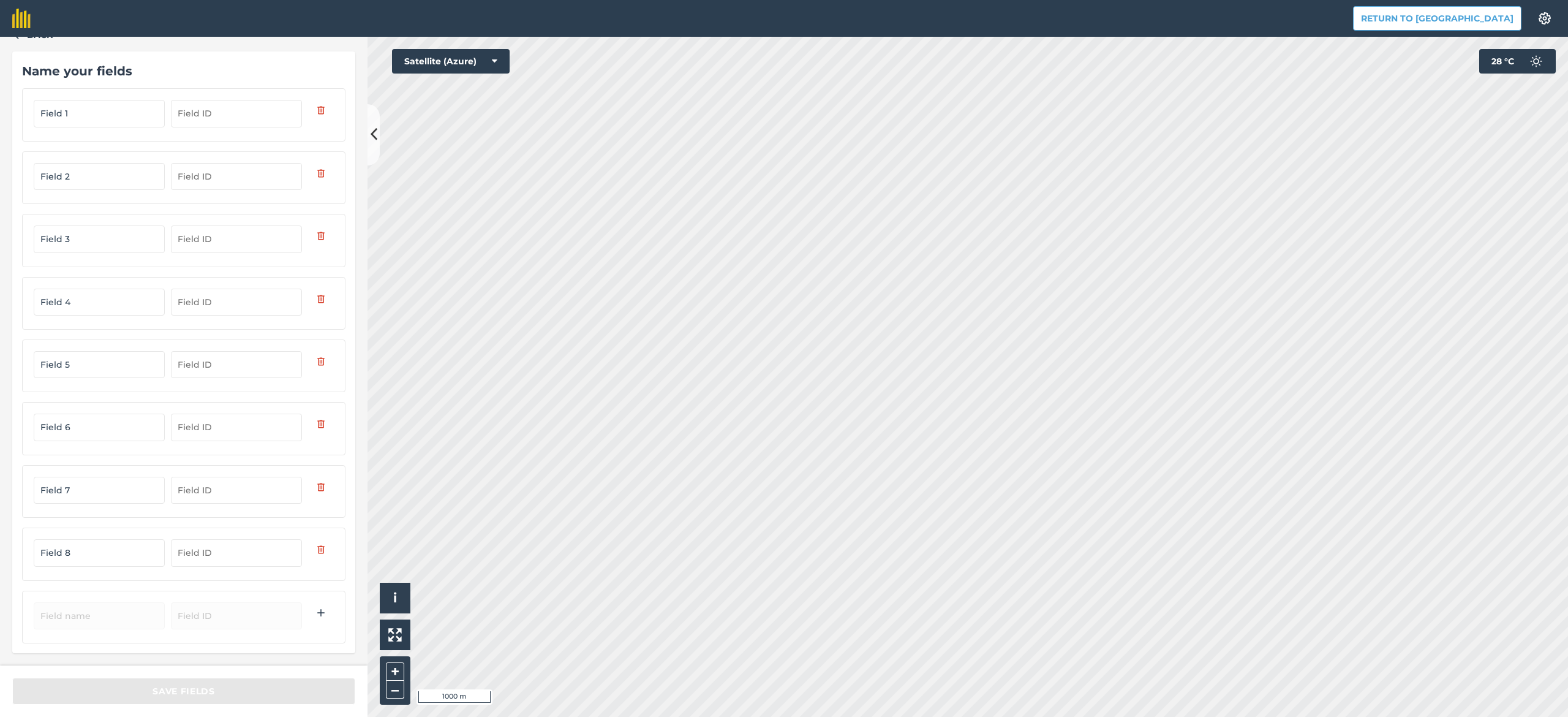
click at [324, 537] on div "Name your fields Field 1 Field 2 Field 3 Field 4 Field 5 Field 6 Field 7 Field 8" at bounding box center [184, 352] width 343 height 601
drag, startPoint x: 279, startPoint y: 659, endPoint x: 275, endPoint y: 644, distance: 15.5
click at [279, 537] on div "Back Name your fields Field 1 Field 2 Field 3 Field 4 Field 5 Field 6 Field 7 F…" at bounding box center [184, 350] width 367 height 628
click at [131, 537] on input "text" at bounding box center [99, 615] width 131 height 27
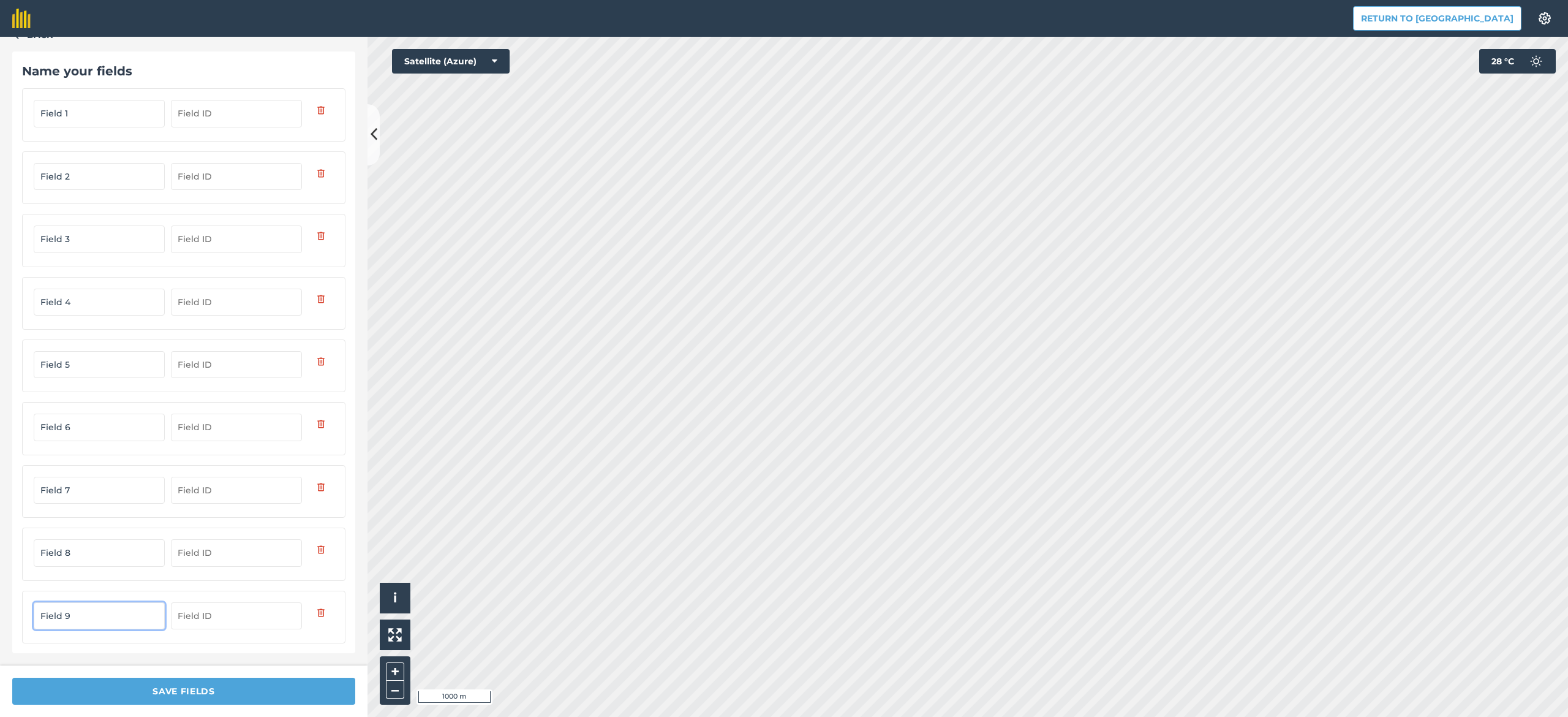
type input "Field 9"
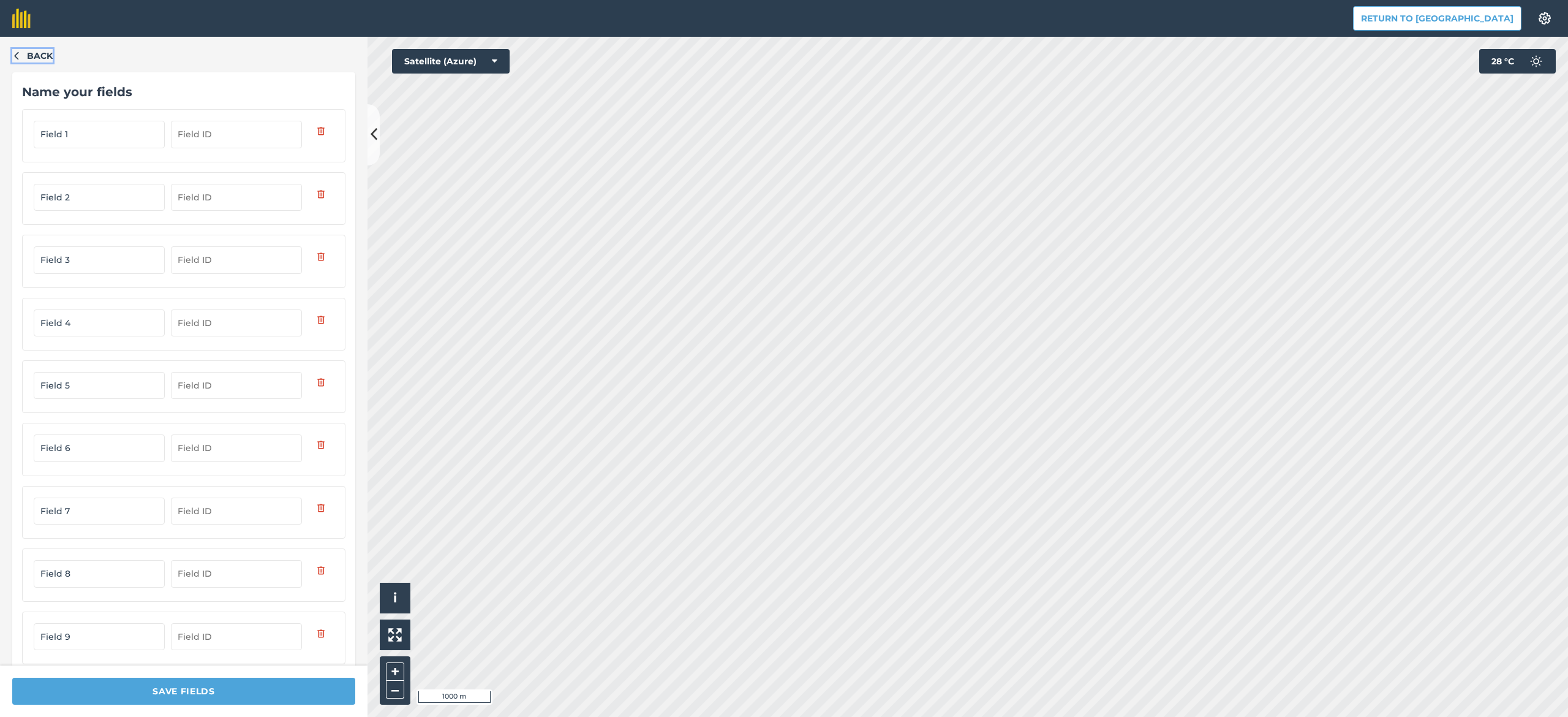
click at [47, 51] on span "Back" at bounding box center [40, 56] width 26 height 14
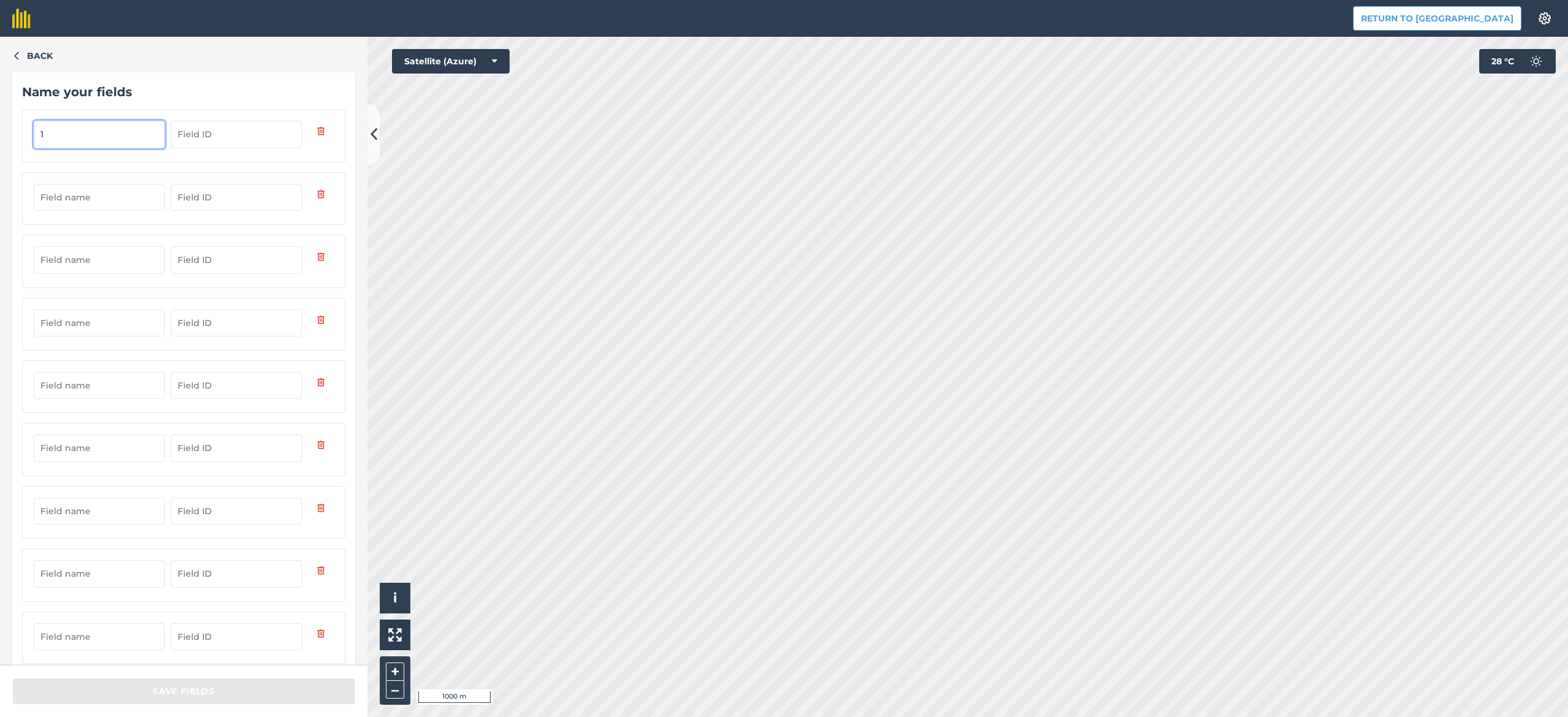
type input "1"
click at [111, 201] on input "text" at bounding box center [99, 197] width 131 height 27
type input "2"
click at [112, 262] on input "text" at bounding box center [99, 259] width 131 height 27
type input "3"
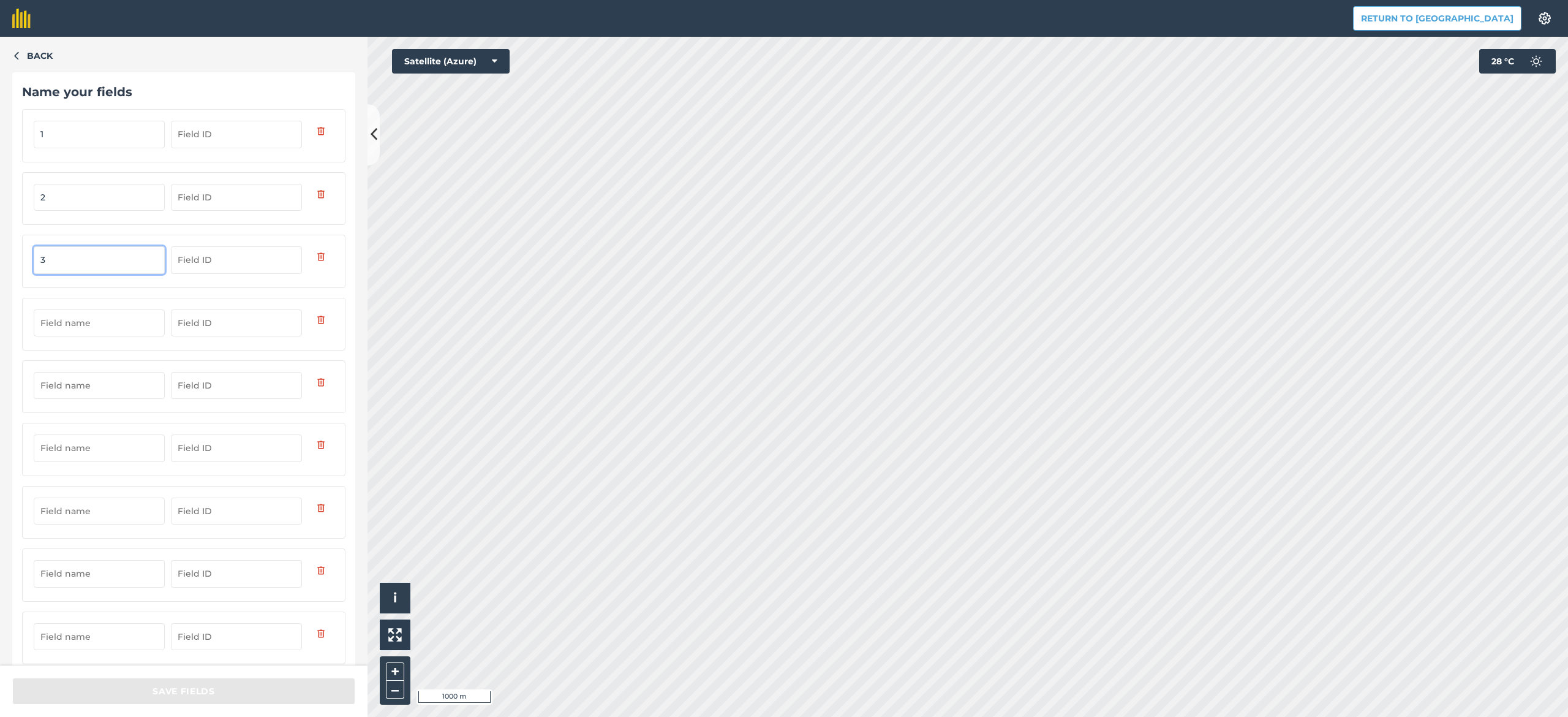
click at [104, 327] on input "text" at bounding box center [99, 322] width 131 height 27
type input "4"
click at [108, 395] on input "text" at bounding box center [99, 385] width 131 height 27
type input "5"
click at [93, 444] on input "text" at bounding box center [99, 448] width 131 height 27
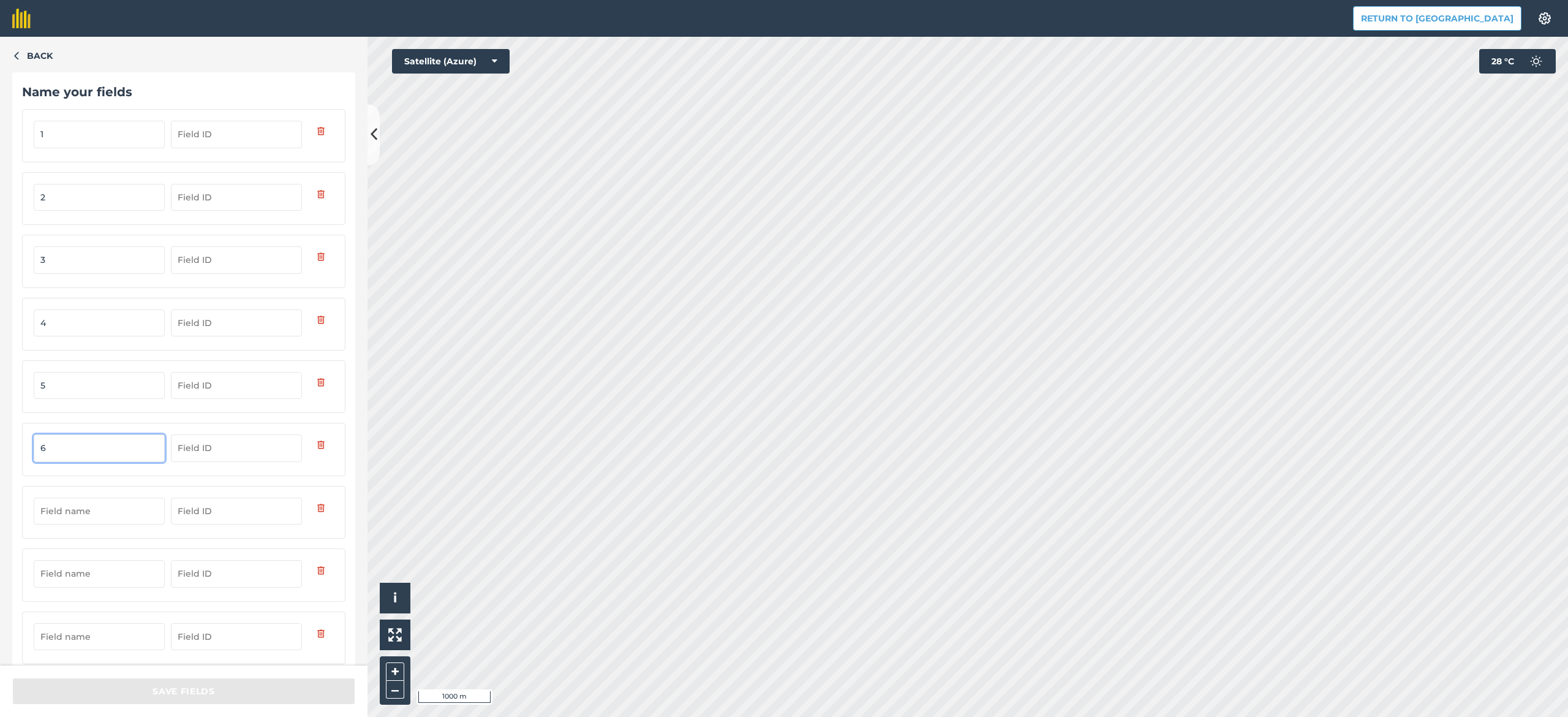
type input "6"
click at [96, 512] on input "text" at bounding box center [99, 510] width 131 height 27
type input "7"
click at [103, 537] on div at bounding box center [184, 574] width 324 height 53
click at [109, 537] on input "text" at bounding box center [99, 573] width 131 height 27
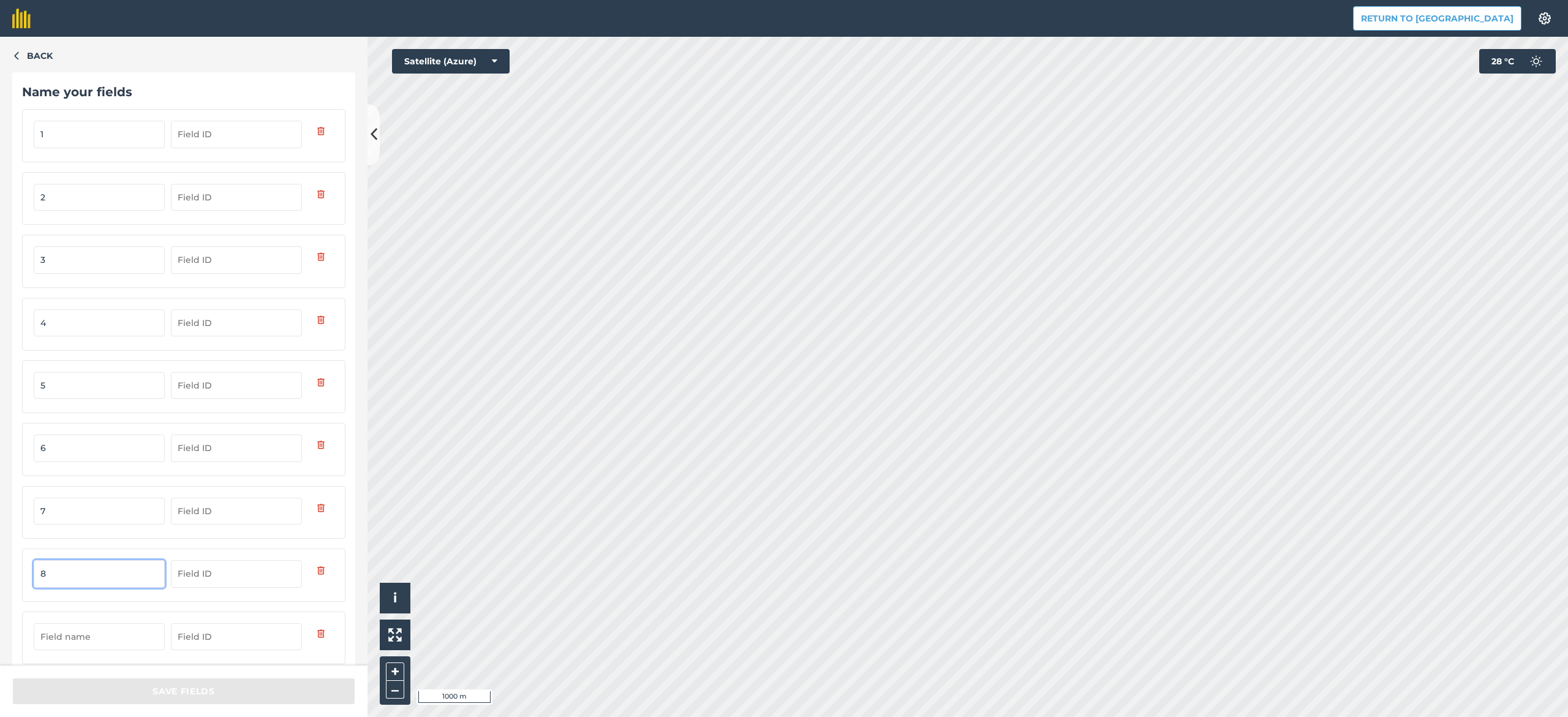
type input "8"
click at [99, 537] on input "text" at bounding box center [99, 636] width 131 height 27
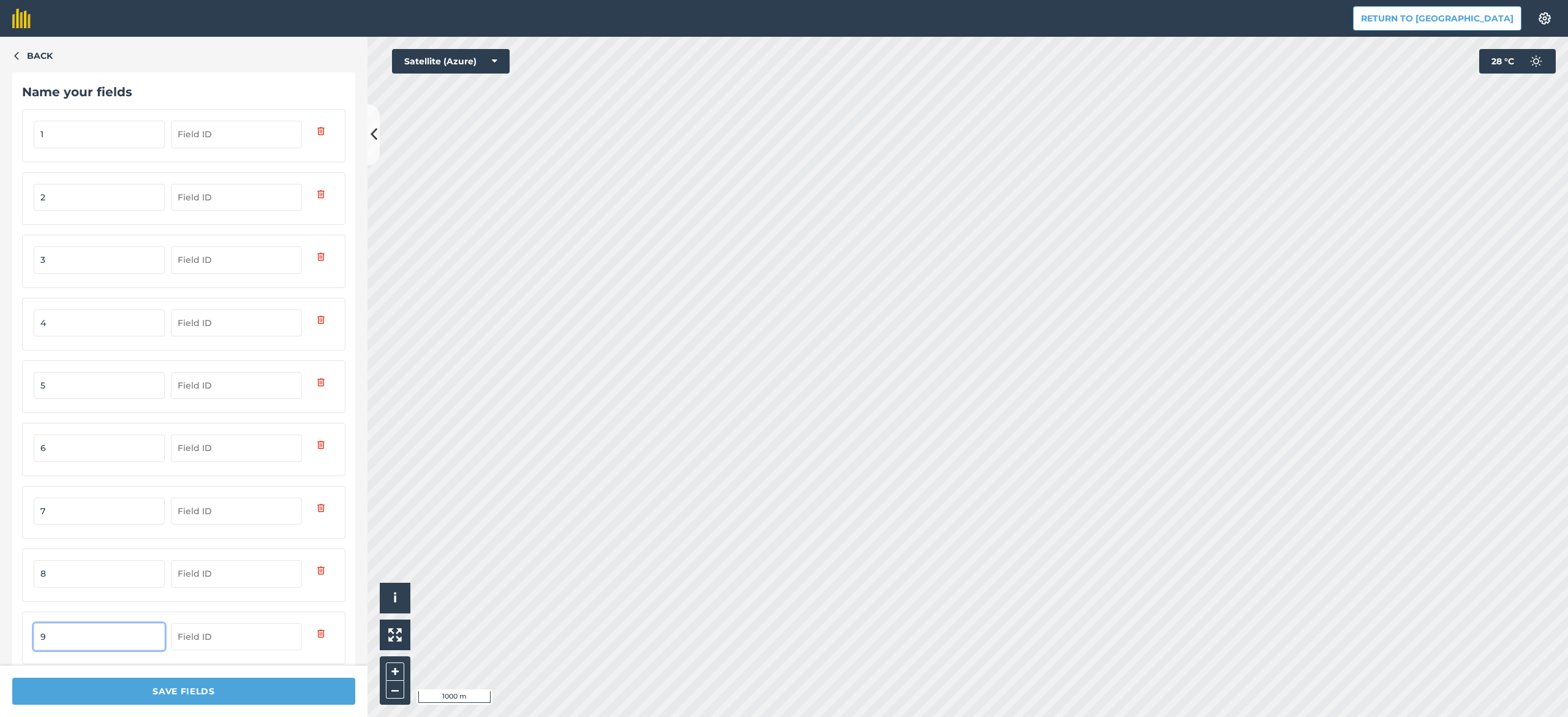
type input "9"
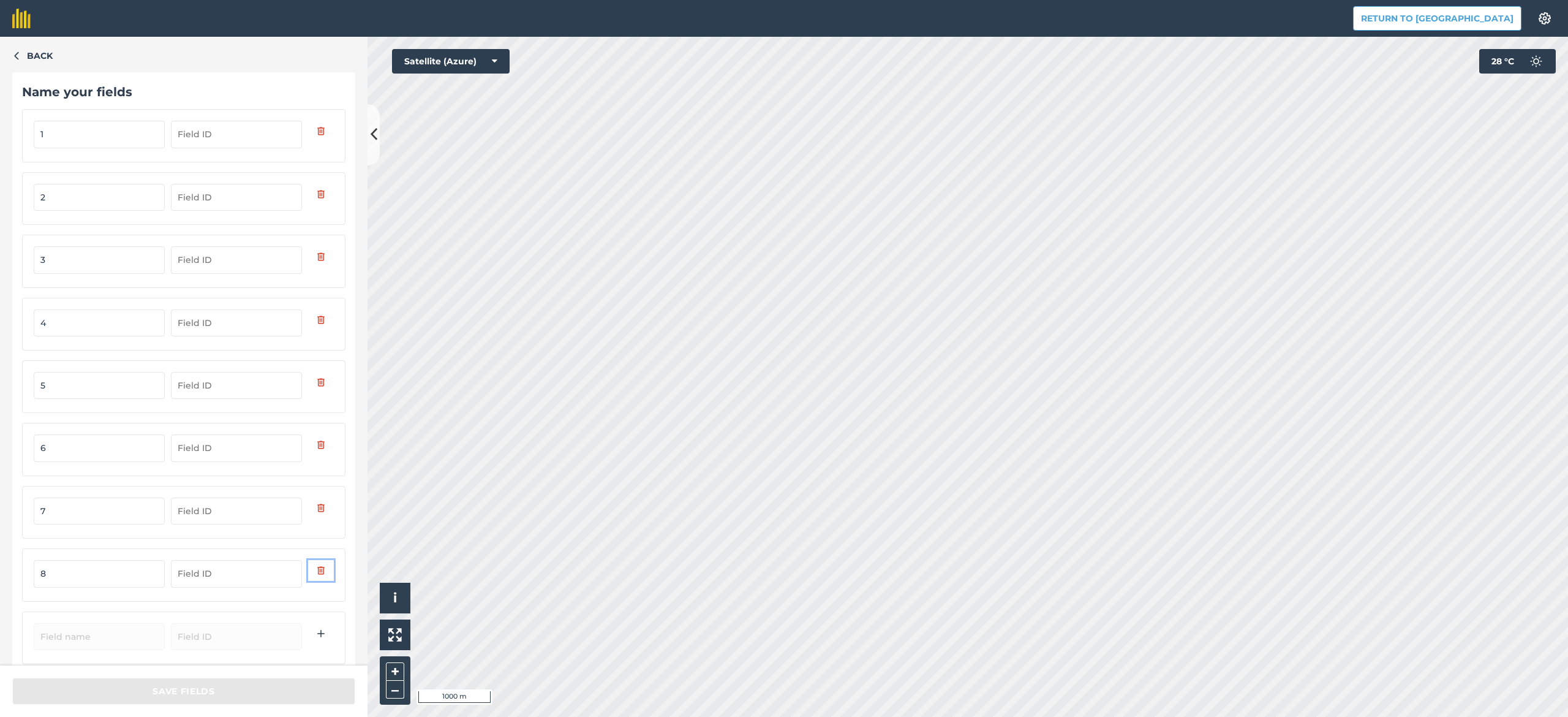
click at [308, 537] on button "button" at bounding box center [321, 570] width 26 height 21
click at [315, 373] on div "5" at bounding box center [184, 386] width 324 height 53
click at [37, 49] on span "Back" at bounding box center [40, 56] width 26 height 14
click at [33, 51] on span "Back" at bounding box center [40, 56] width 26 height 14
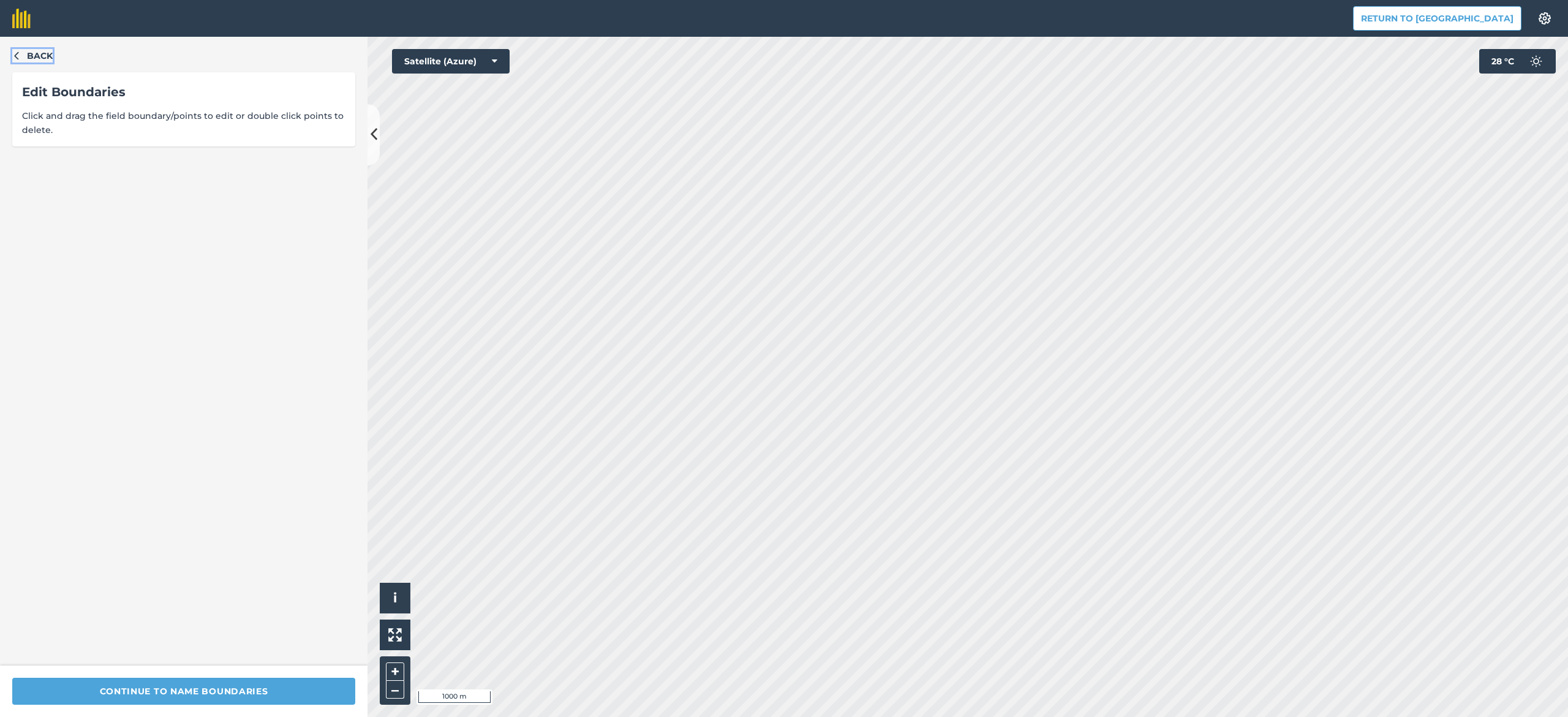
click at [33, 51] on span "Back" at bounding box center [40, 56] width 26 height 14
click at [44, 59] on span "Back" at bounding box center [40, 56] width 26 height 14
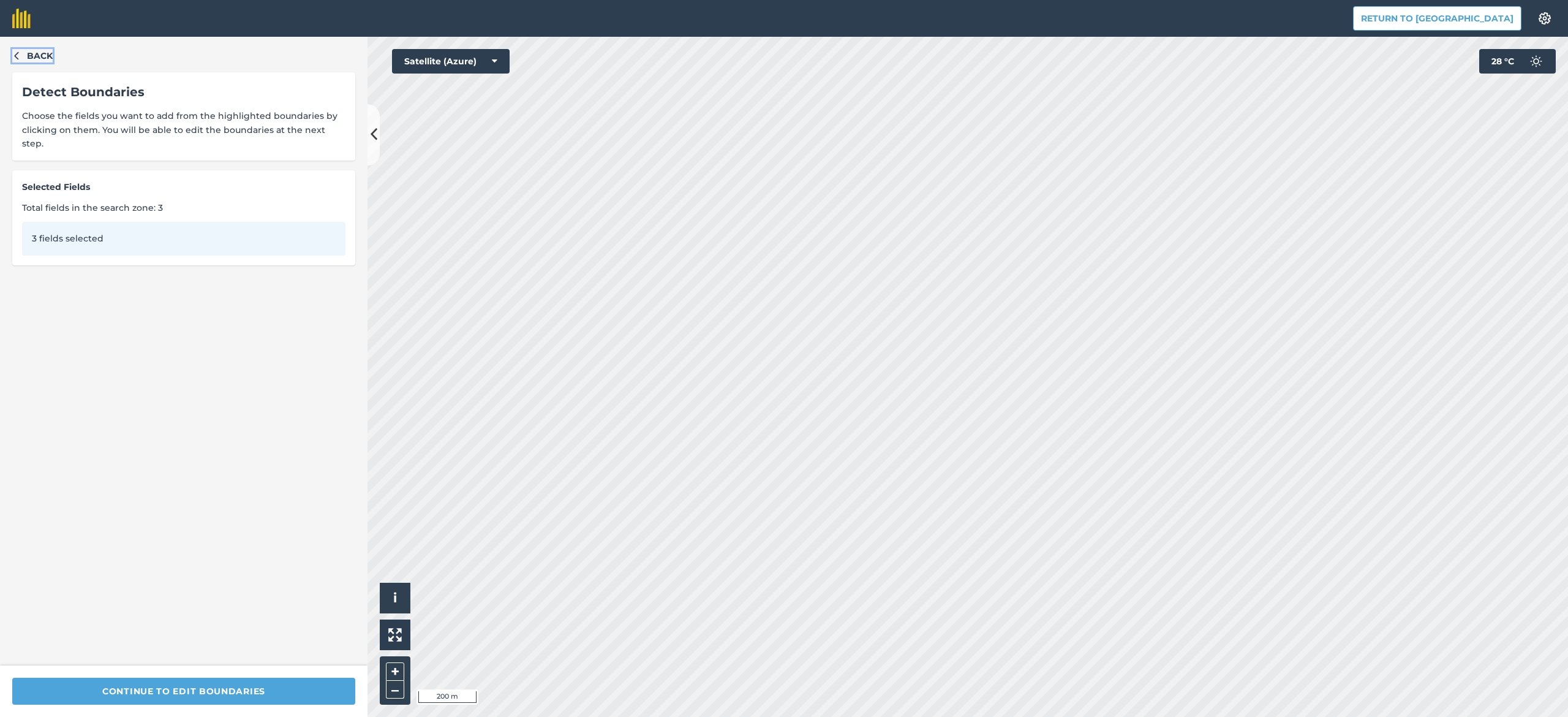
click at [42, 51] on span "Back" at bounding box center [40, 56] width 26 height 14
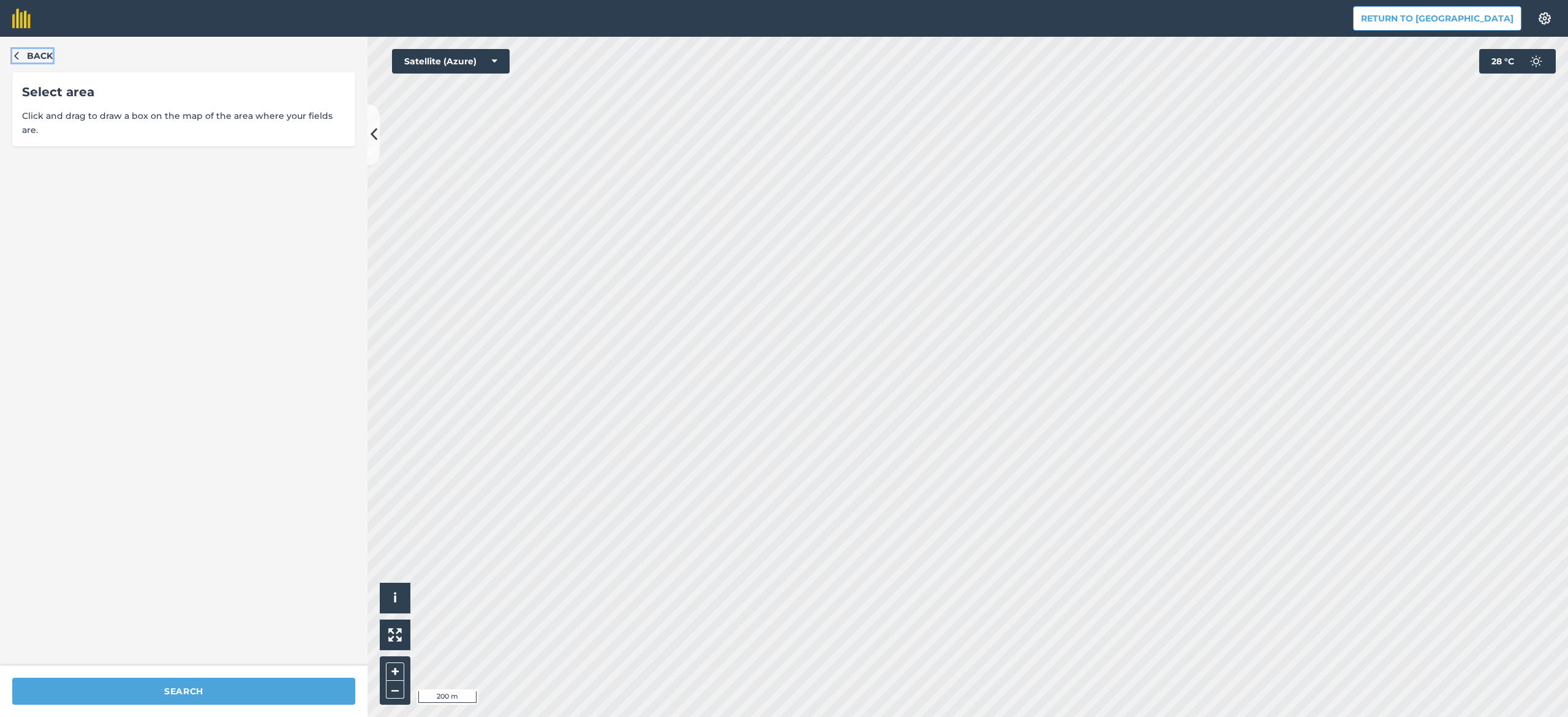
click at [42, 51] on span "Back" at bounding box center [40, 56] width 26 height 14
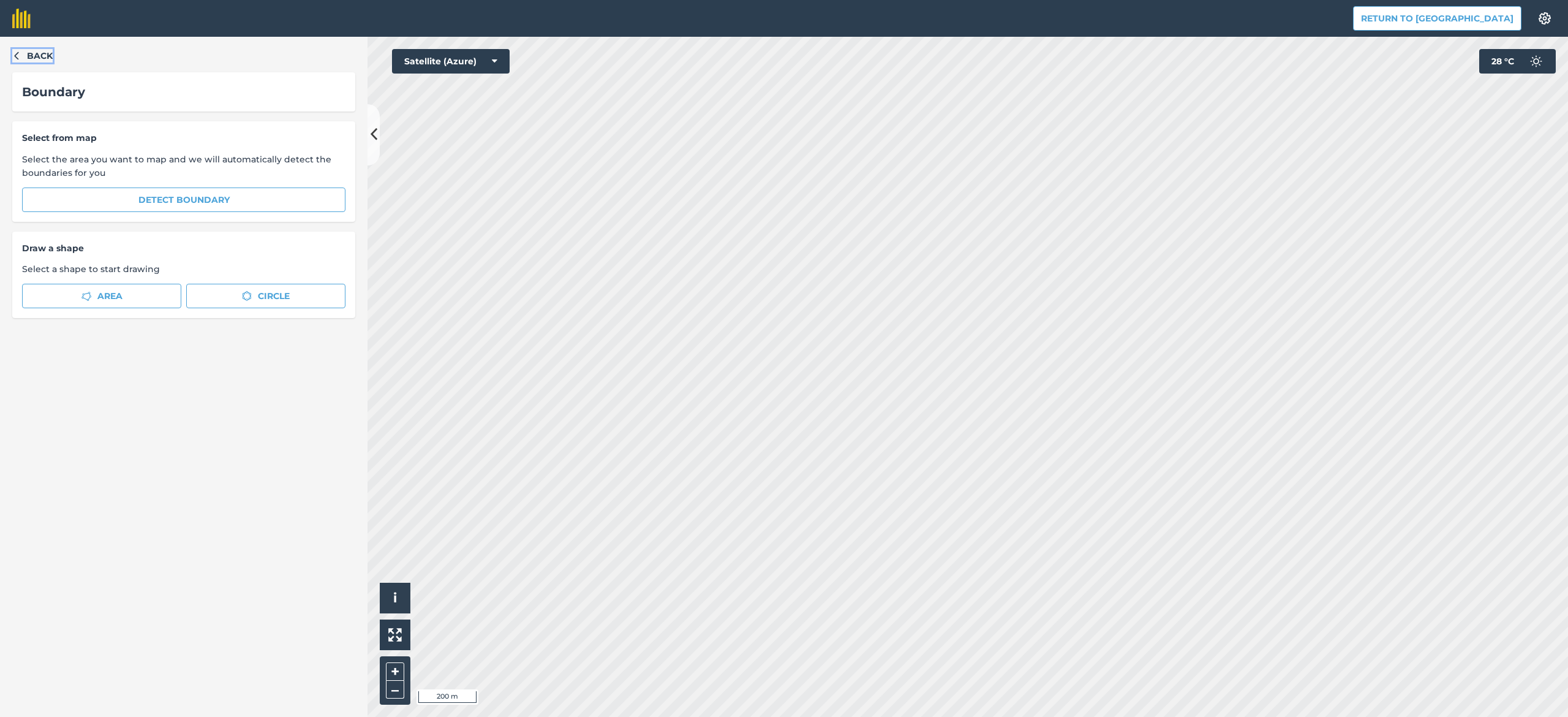
click at [41, 51] on span "Back" at bounding box center [40, 56] width 26 height 14
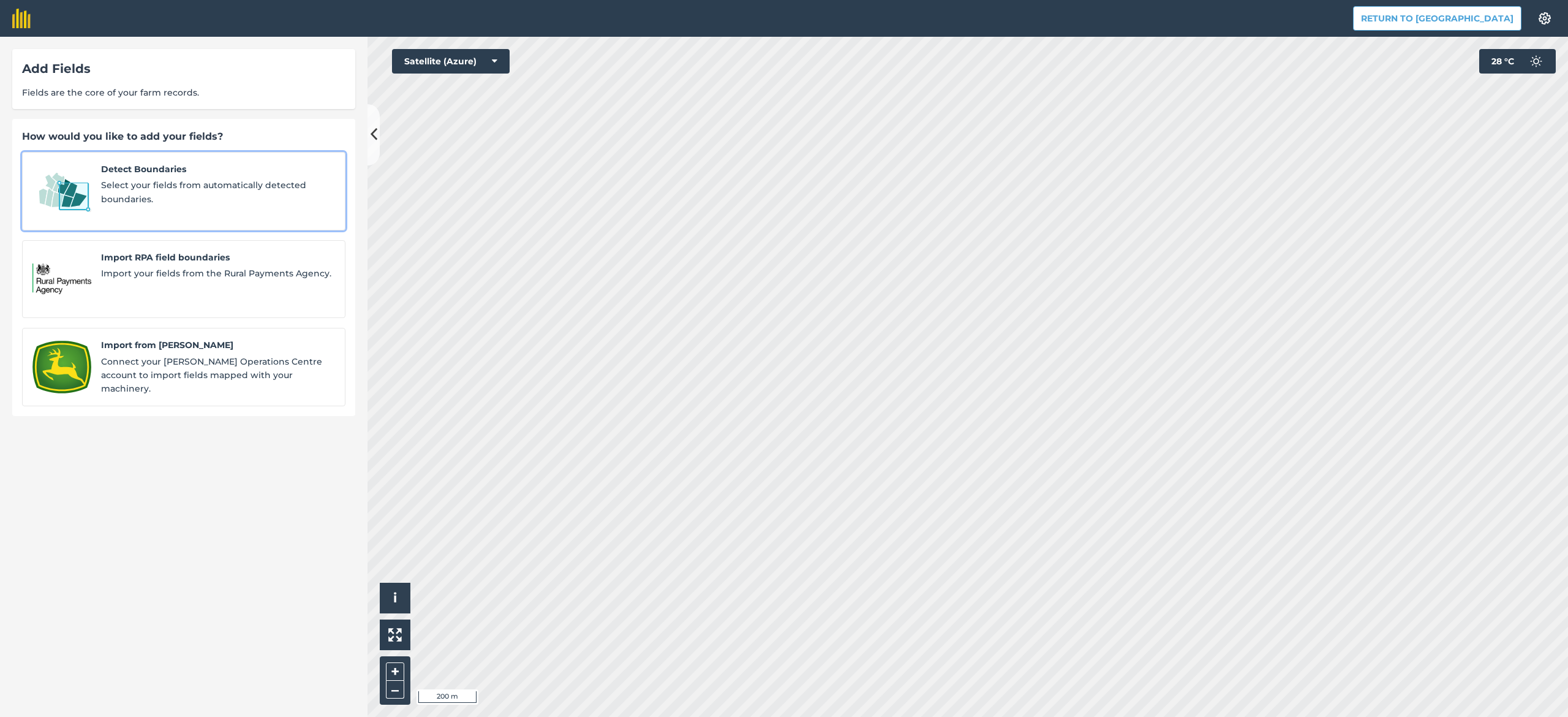
click at [122, 191] on span "Select your fields from automatically detected boundaries." at bounding box center [218, 192] width 234 height 28
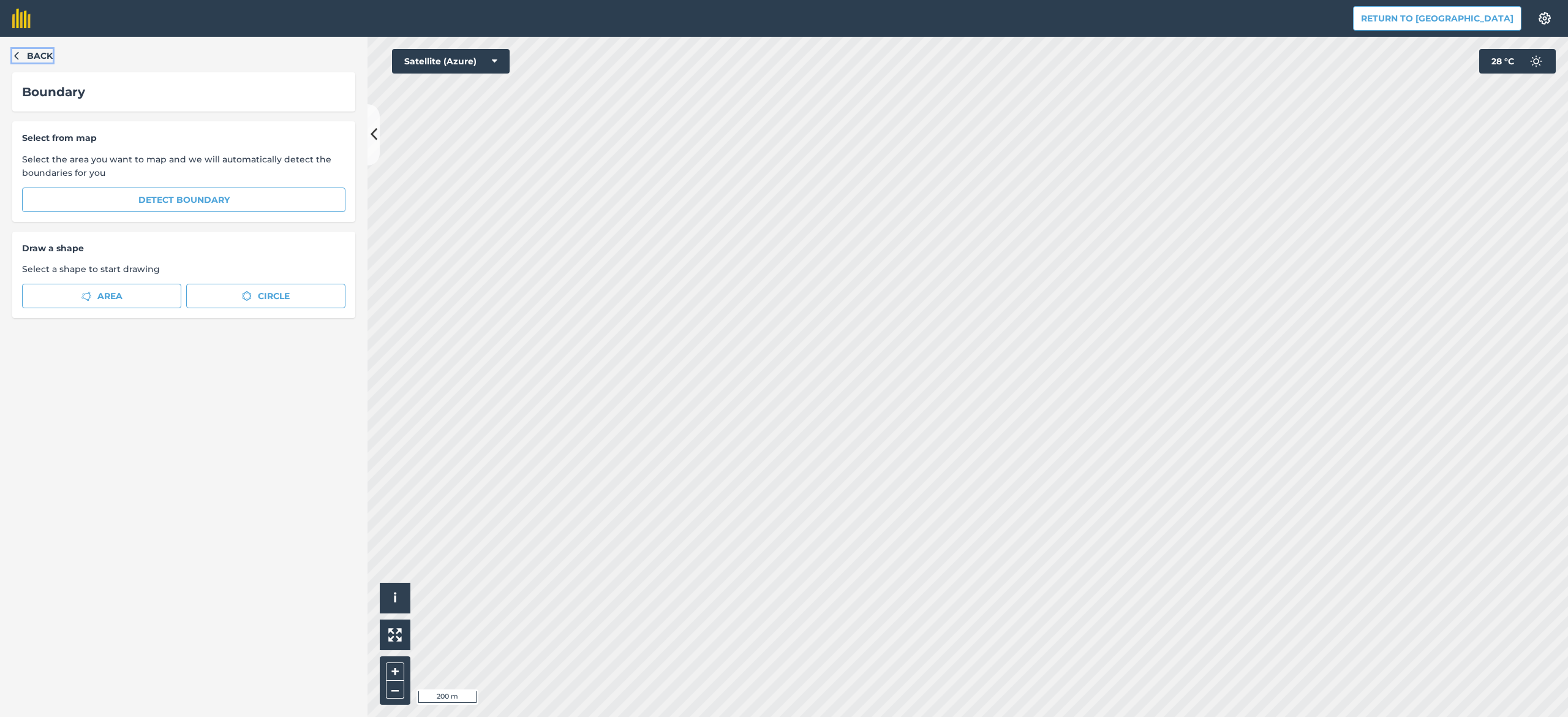
click at [33, 54] on span "Back" at bounding box center [40, 56] width 26 height 14
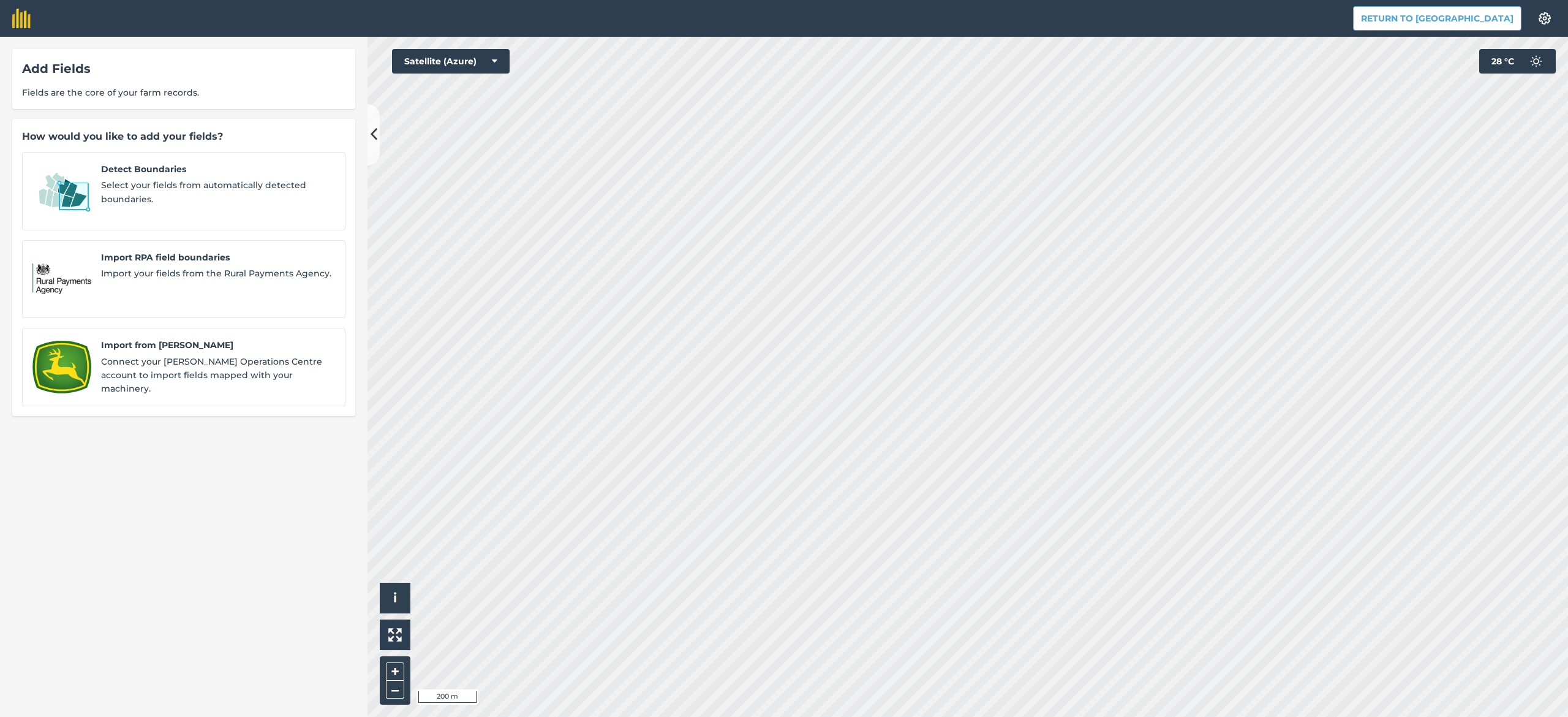
click at [31, 54] on div "Add Fields Fields are the core of your farm records." at bounding box center [184, 79] width 343 height 60
